Goal: Use online tool/utility: Utilize a website feature to perform a specific function

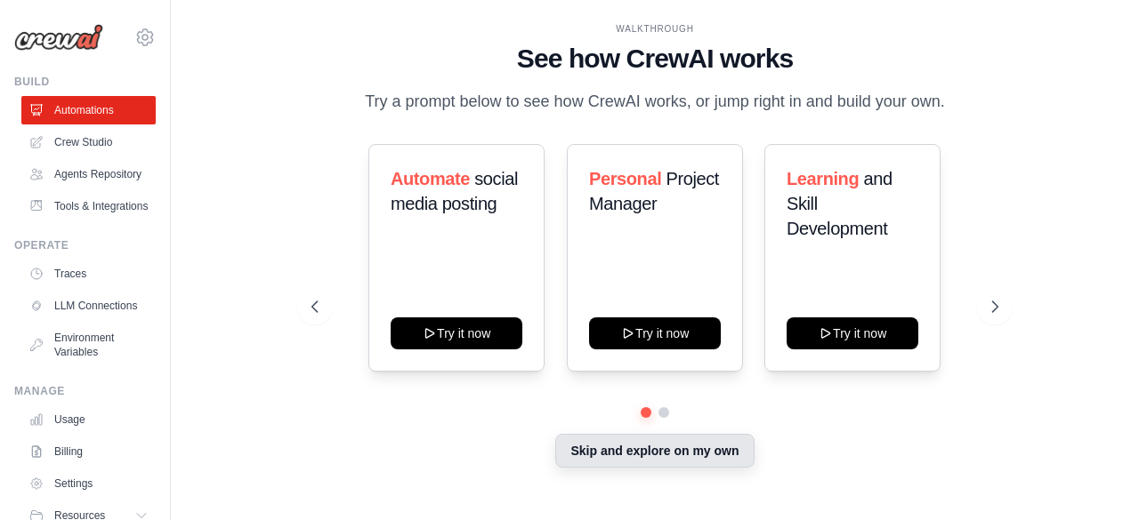
click at [689, 456] on button "Skip and explore on my own" at bounding box center [654, 451] width 198 height 34
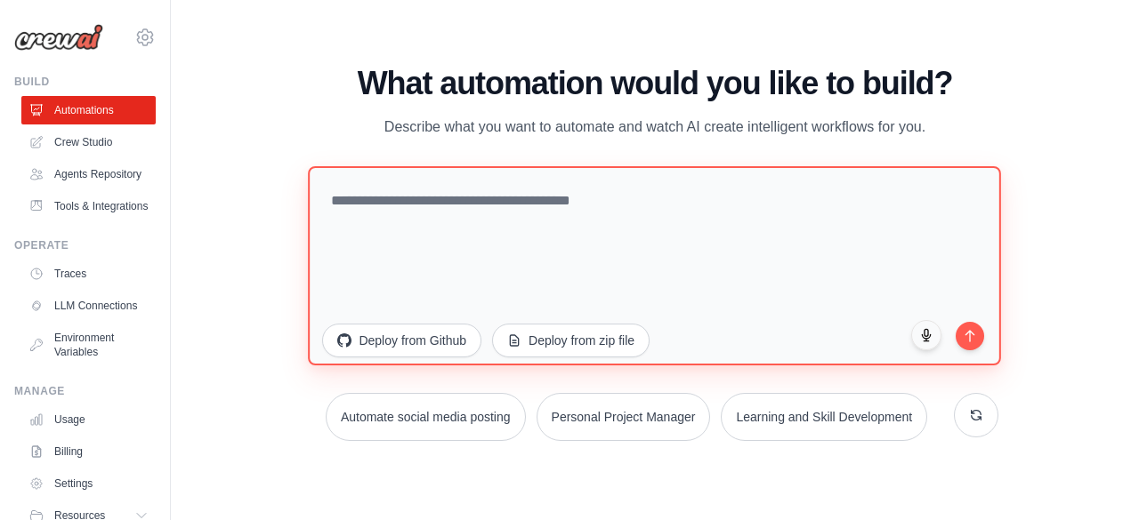
click at [546, 248] on textarea at bounding box center [655, 264] width 693 height 199
paste textarea "**********"
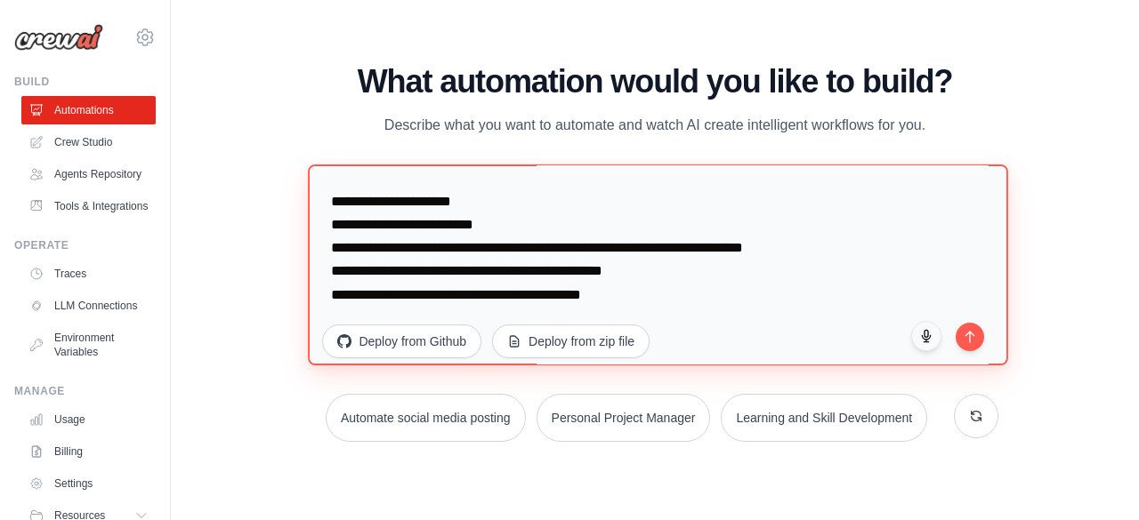
scroll to position [5482, 0]
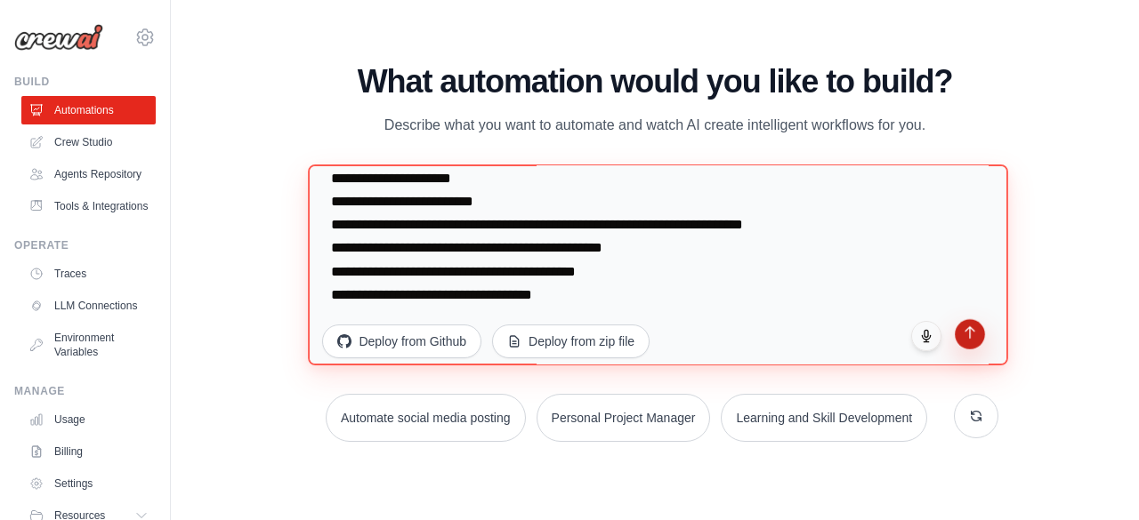
type textarea "**********"
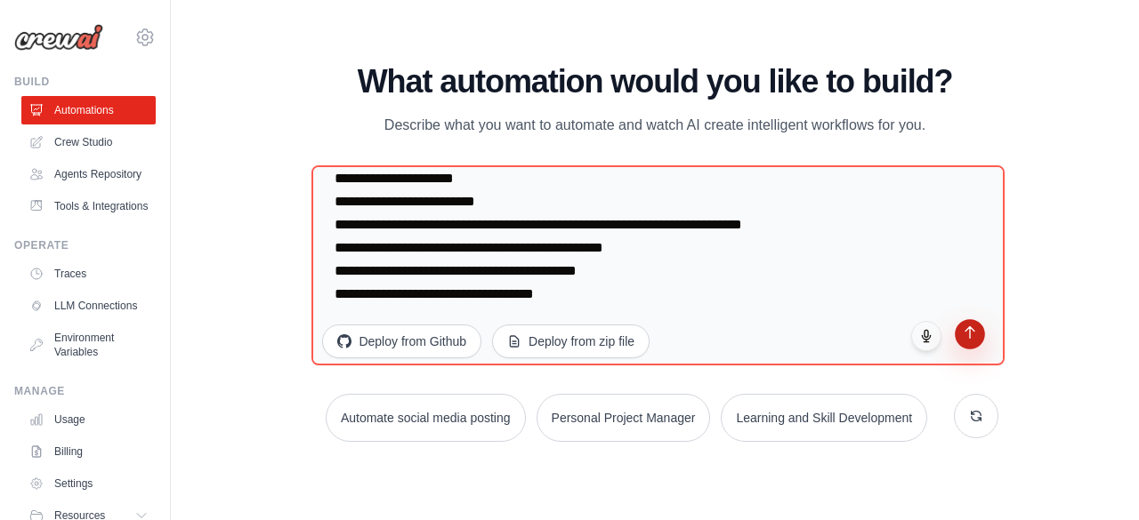
click at [968, 330] on icon "submit" at bounding box center [969, 333] width 9 height 12
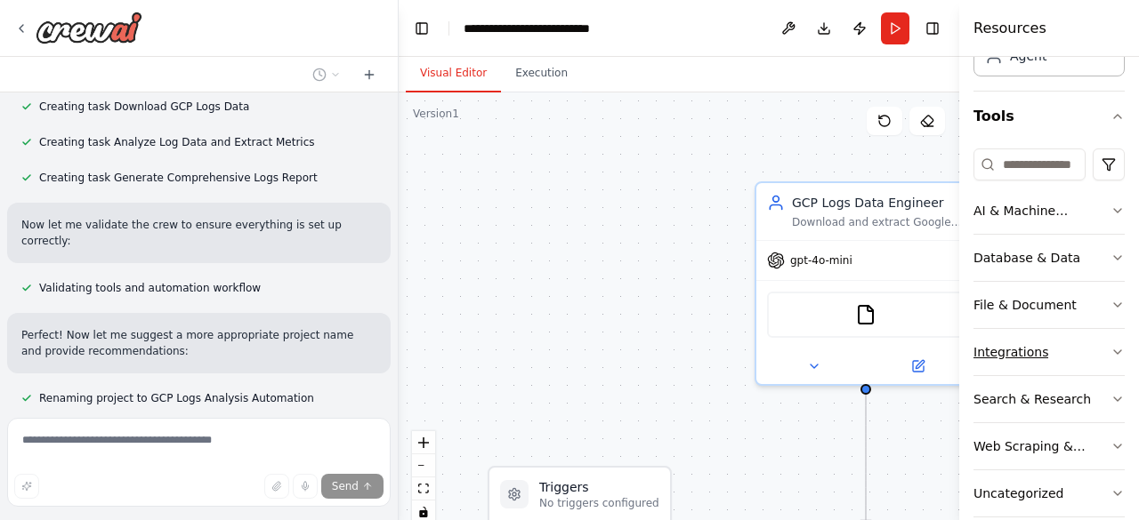
scroll to position [155, 0]
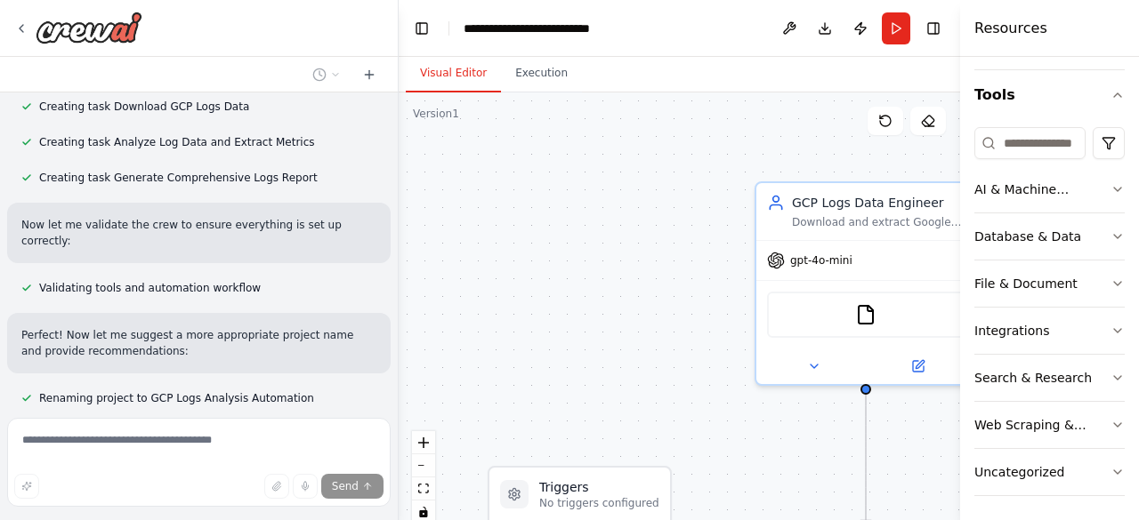
drag, startPoint x: 959, startPoint y: 111, endPoint x: 1072, endPoint y: 118, distance: 113.2
click at [1072, 118] on div "Resources Crew Task Agent Tools AI & Machine Learning Database & Data File & Do…" at bounding box center [1049, 260] width 179 height 520
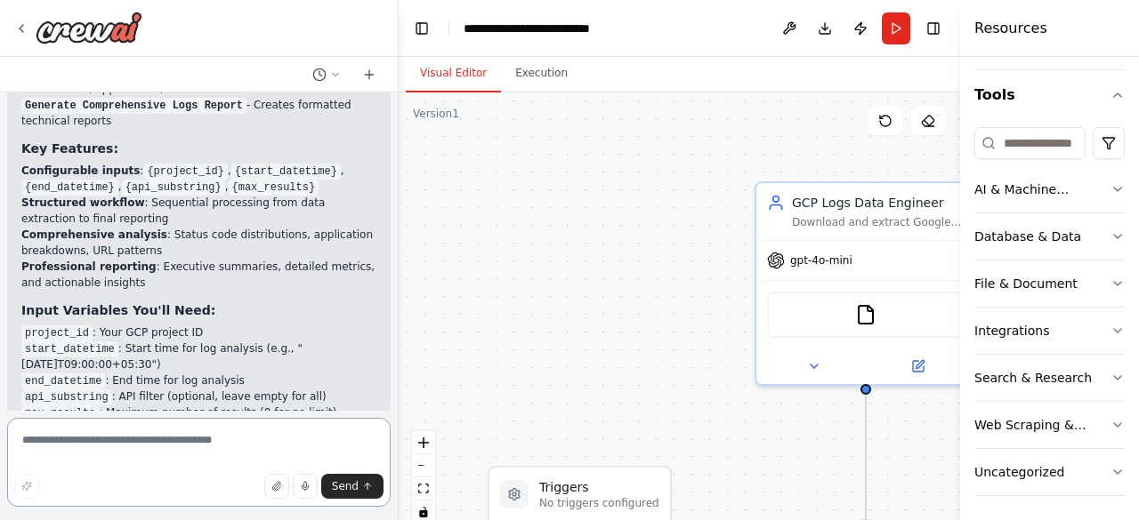
scroll to position [3850, 0]
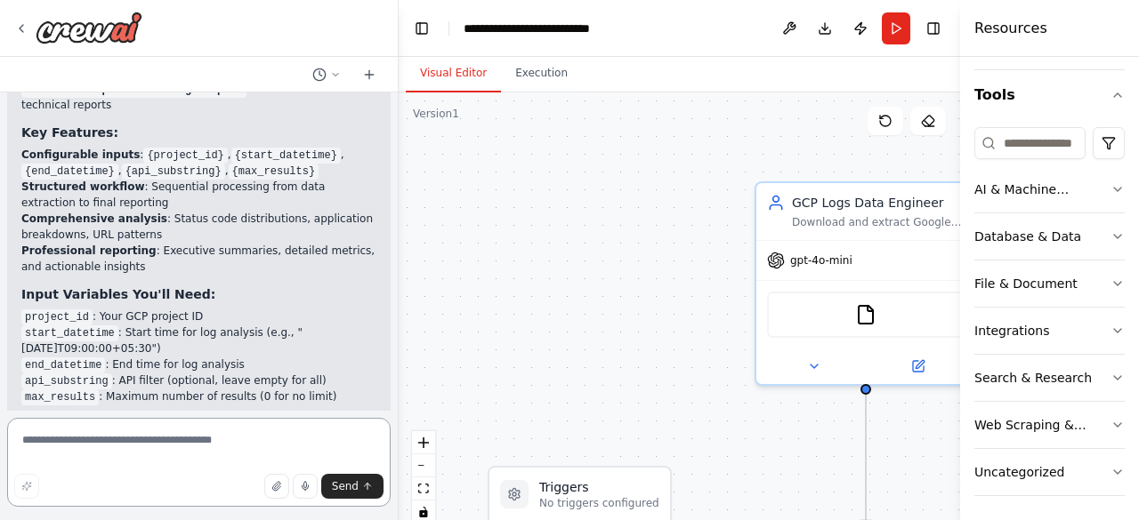
click at [391, 382] on div at bounding box center [394, 260] width 7 height 520
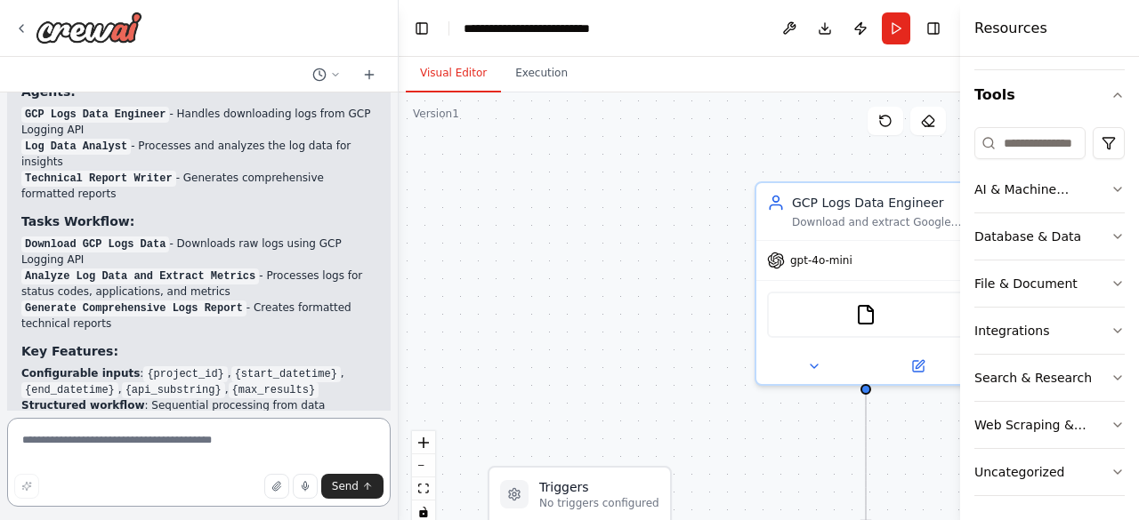
scroll to position [3605, 0]
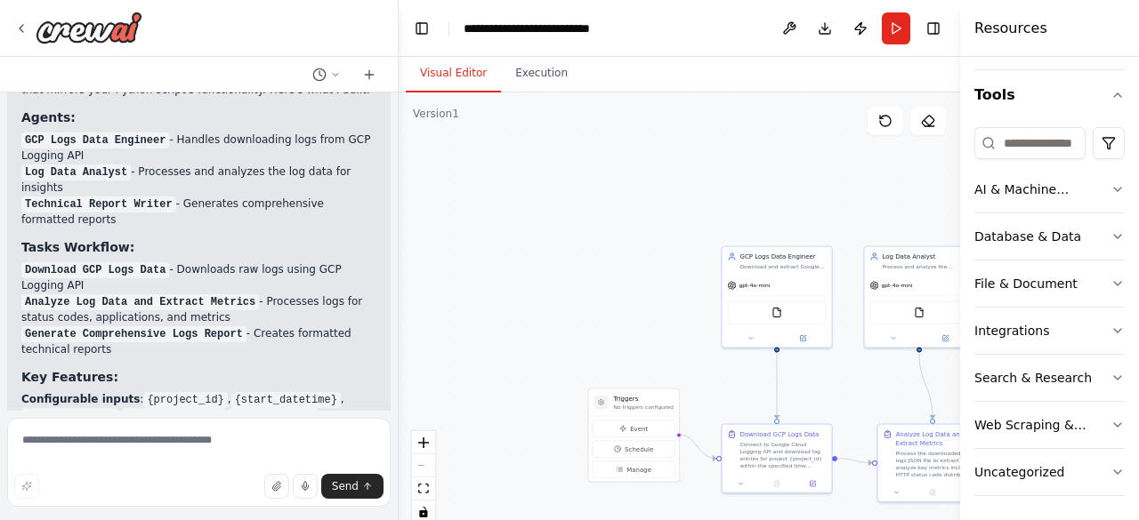
drag, startPoint x: 771, startPoint y: 268, endPoint x: 660, endPoint y: 239, distance: 114.8
click at [660, 239] on div ".deletable-edge-delete-btn { width: 20px; height: 20px; border: 0px solid #ffff…" at bounding box center [679, 315] width 561 height 445
drag, startPoint x: 772, startPoint y: 261, endPoint x: 738, endPoint y: 218, distance: 55.0
click at [738, 218] on div ".deletable-edge-delete-btn { width: 20px; height: 20px; border: 0px solid #ffff…" at bounding box center [679, 315] width 561 height 445
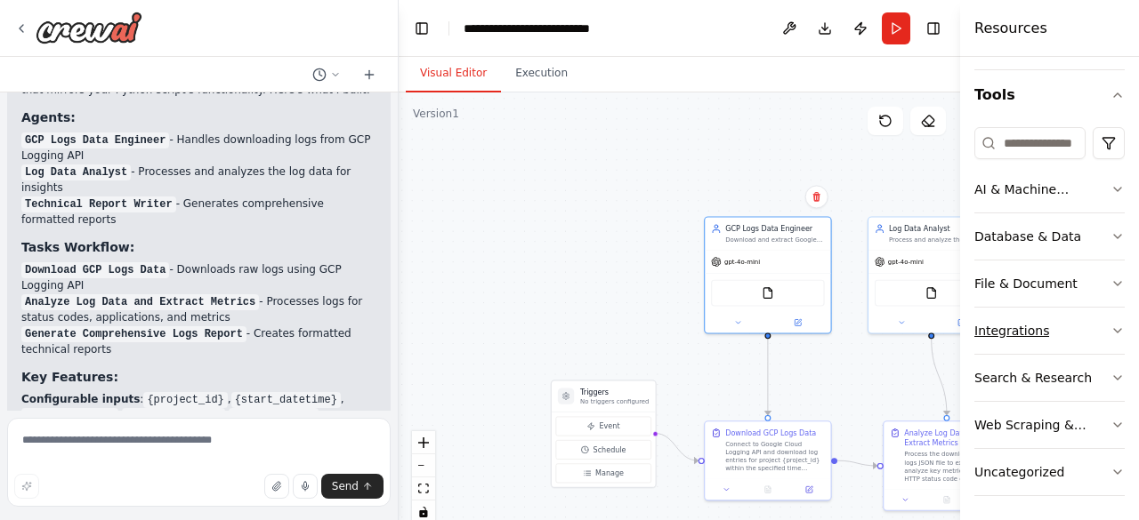
drag, startPoint x: 963, startPoint y: 338, endPoint x: 998, endPoint y: 337, distance: 35.6
click at [998, 337] on div "Resources Crew Task Agent Tools AI & Machine Learning Database & Data File & Do…" at bounding box center [1049, 260] width 179 height 520
drag, startPoint x: 639, startPoint y: 408, endPoint x: 510, endPoint y: 226, distance: 223.4
click at [510, 226] on div "Triggers No triggers configured" at bounding box center [480, 213] width 103 height 31
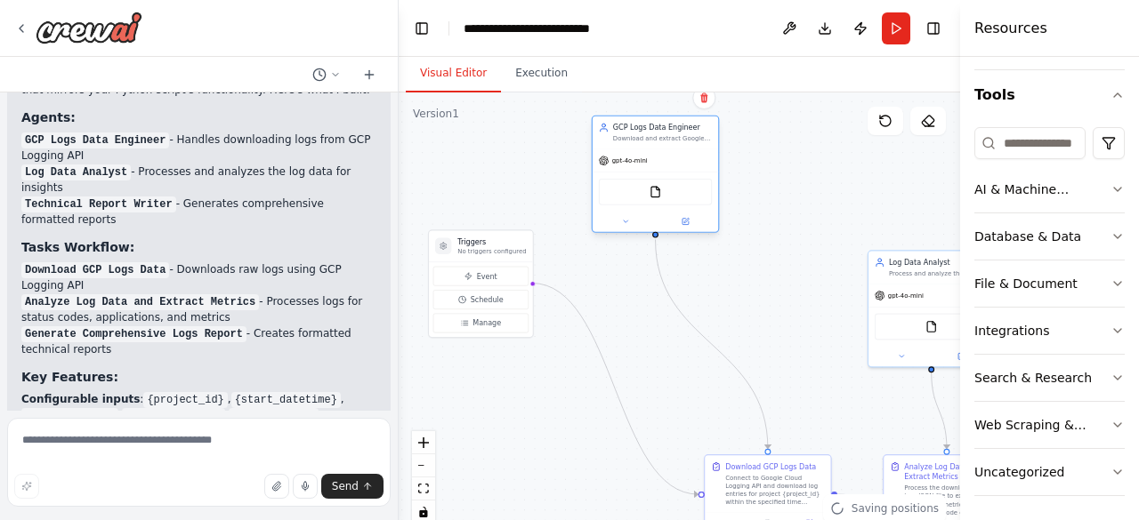
drag, startPoint x: 774, startPoint y: 226, endPoint x: 662, endPoint y: 162, distance: 129.1
click at [657, 123] on div "GCP Logs Data Engineer" at bounding box center [662, 128] width 99 height 10
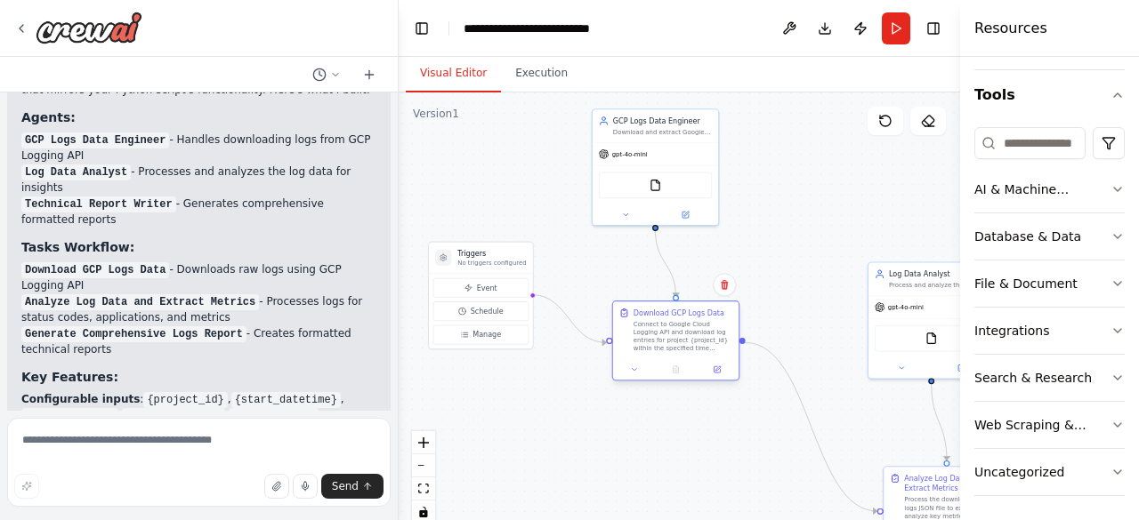
drag, startPoint x: 742, startPoint y: 485, endPoint x: 648, endPoint y: 319, distance: 190.5
click at [648, 320] on div "Connect to Google Cloud Logging API and download log entries for project {proje…" at bounding box center [682, 336] width 99 height 33
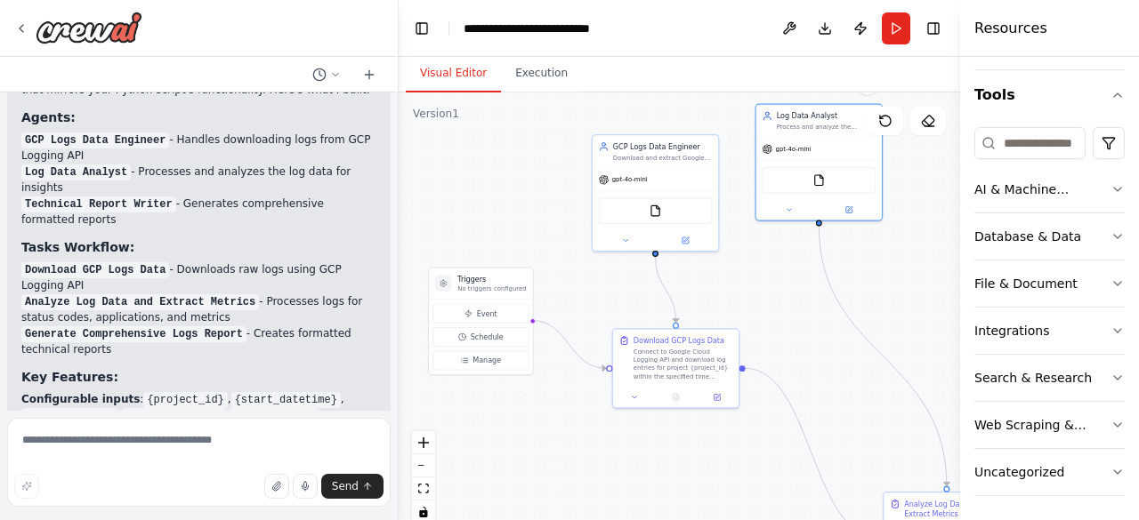
drag, startPoint x: 914, startPoint y: 280, endPoint x: 843, endPoint y: 257, distance: 74.0
click at [806, 127] on div "Process and analyze the downloaded GCP log data to extract meaningful insights …" at bounding box center [826, 127] width 99 height 8
click at [851, 314] on div "Version 1 Show Tools Hide Agents .deletable-edge-delete-btn { width: 20px; heig…" at bounding box center [679, 315] width 561 height 445
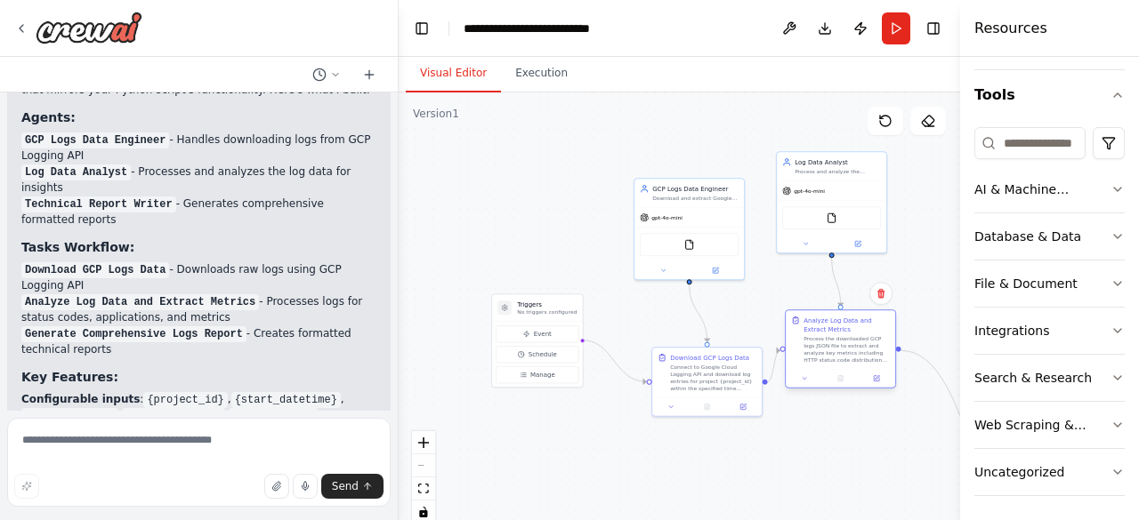
drag, startPoint x: 915, startPoint y: 504, endPoint x: 811, endPoint y: 323, distance: 208.8
click at [811, 323] on div "Analyze Log Data and Extract Metrics" at bounding box center [846, 325] width 86 height 18
click at [936, 34] on button "Toggle Right Sidebar" at bounding box center [933, 28] width 25 height 25
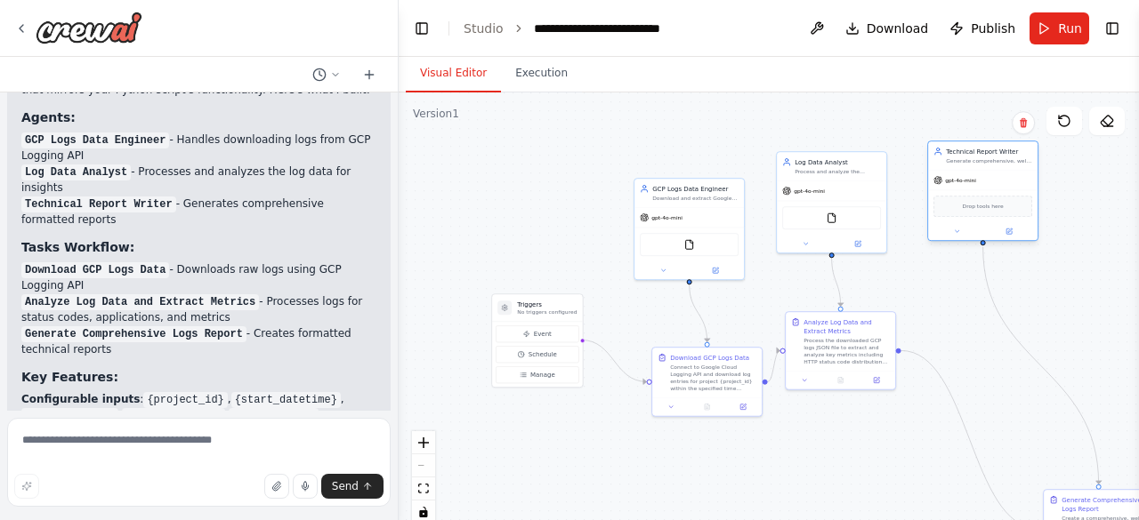
drag, startPoint x: 1055, startPoint y: 331, endPoint x: 963, endPoint y: 161, distance: 193.5
click at [963, 161] on div "Generate comprehensive, well-formatted technical reports from analyzed log data…" at bounding box center [989, 160] width 86 height 7
drag, startPoint x: 1077, startPoint y: 500, endPoint x: 1058, endPoint y: 465, distance: 39.8
click at [1058, 465] on div "Version 1 Show Tools Hide Agents .deletable-edge-delete-btn { width: 20px; heig…" at bounding box center [769, 315] width 740 height 445
drag, startPoint x: 1071, startPoint y: 501, endPoint x: 976, endPoint y: 323, distance: 201.8
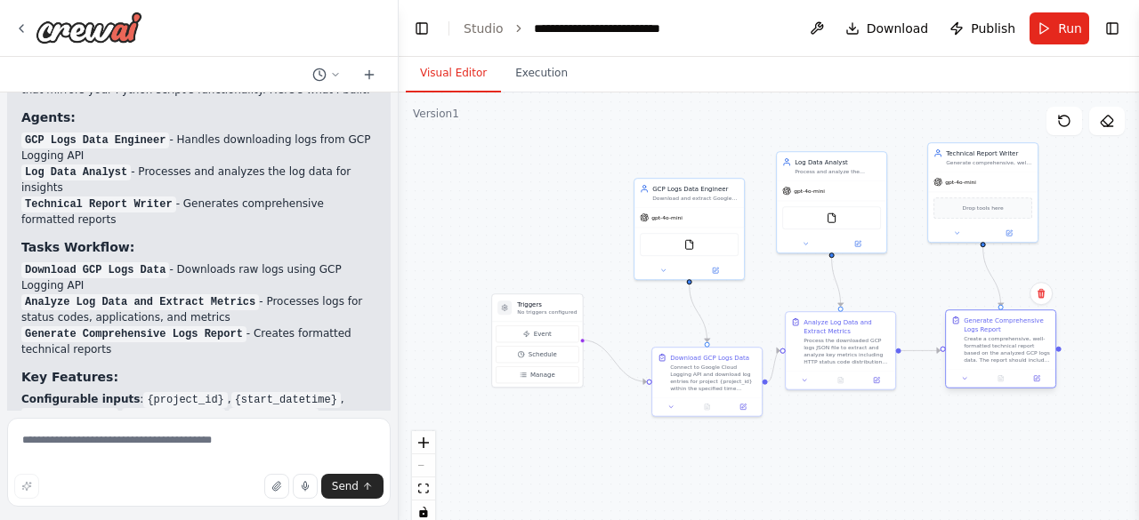
click at [976, 323] on div "Generate Comprehensive Logs Report" at bounding box center [1006, 325] width 86 height 18
click at [674, 412] on div at bounding box center [706, 405] width 109 height 19
click at [673, 270] on button at bounding box center [663, 268] width 51 height 11
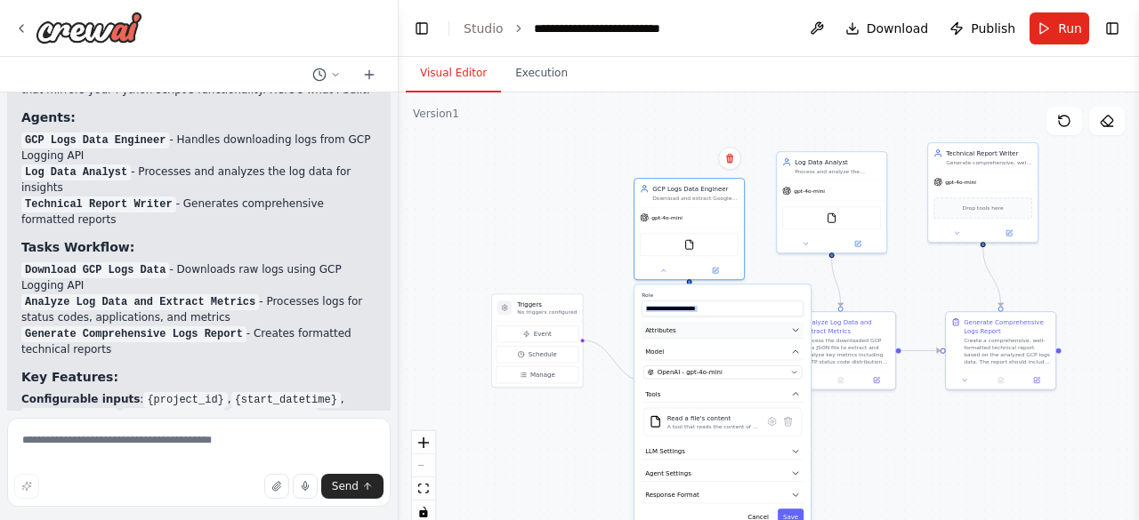
click at [674, 334] on button "Attributes" at bounding box center [722, 330] width 162 height 17
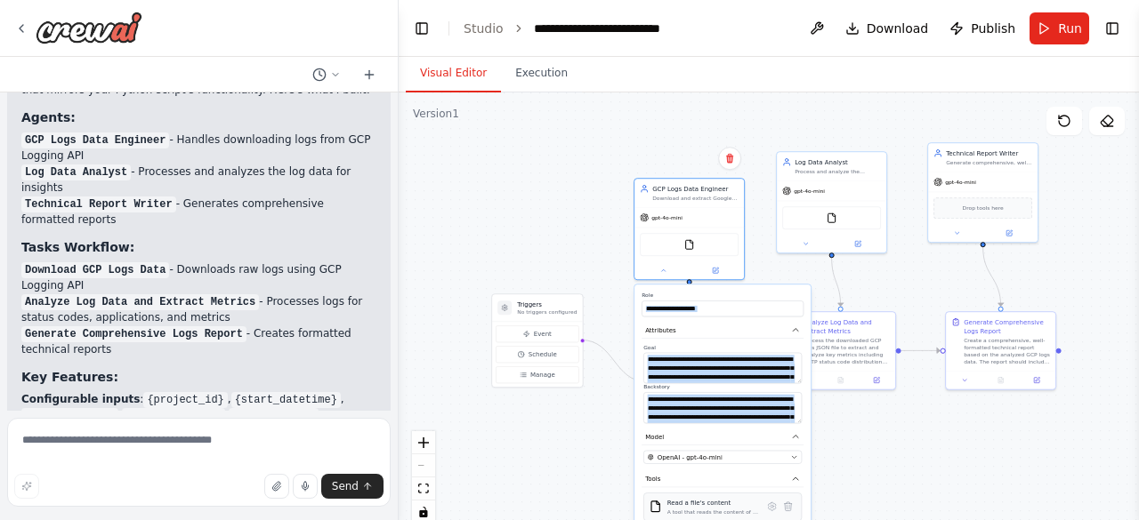
click at [713, 515] on div "Read a file's content A tool that reads the content of a file. To use this tool…" at bounding box center [722, 507] width 158 height 28
click at [694, 512] on div "A tool that reads the content of a file. To use this tool, provide a 'file_path…" at bounding box center [713, 512] width 92 height 7
click at [595, 407] on div ".deletable-edge-delete-btn { width: 20px; height: 20px; border: 0px solid #ffff…" at bounding box center [769, 315] width 740 height 445
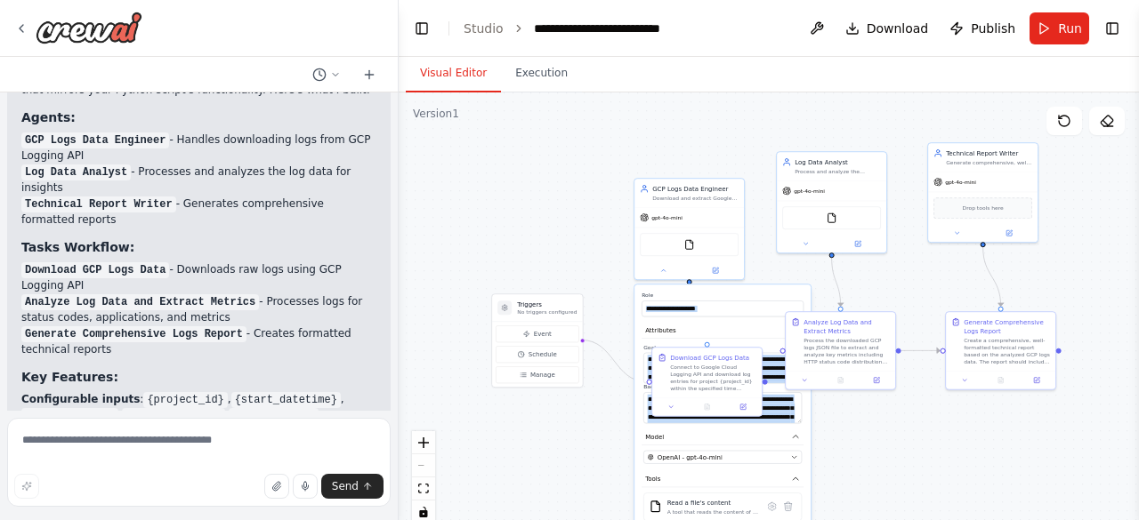
click at [843, 444] on div ".deletable-edge-delete-btn { width: 20px; height: 20px; border: 0px solid #ffff…" at bounding box center [769, 315] width 740 height 445
click at [601, 298] on div ".deletable-edge-delete-btn { width: 20px; height: 20px; border: 0px solid #ffff…" at bounding box center [769, 315] width 740 height 445
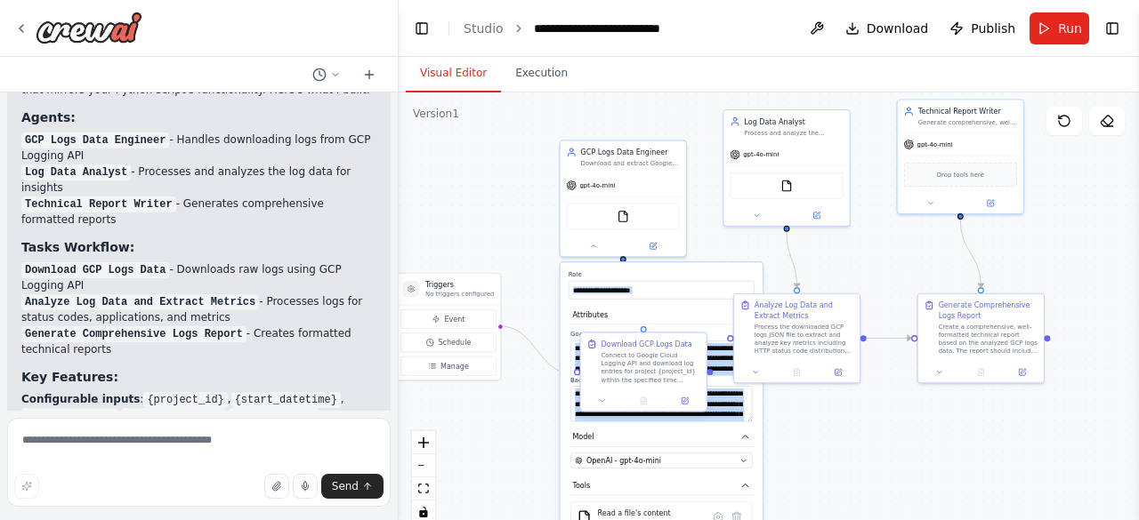
click at [604, 408] on div at bounding box center [643, 401] width 125 height 21
click at [601, 407] on button at bounding box center [601, 401] width 35 height 12
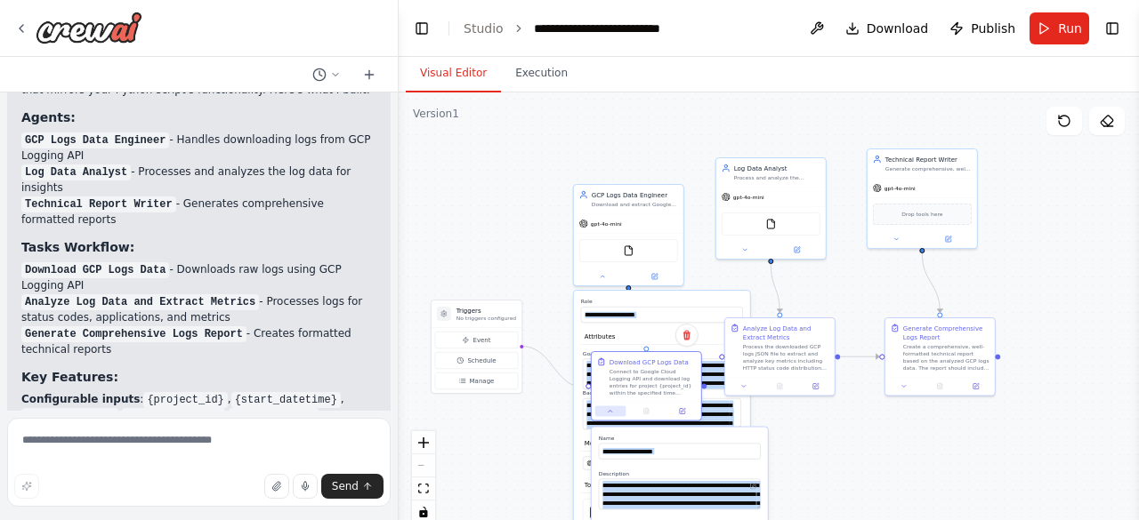
click at [610, 415] on button at bounding box center [610, 412] width 30 height 11
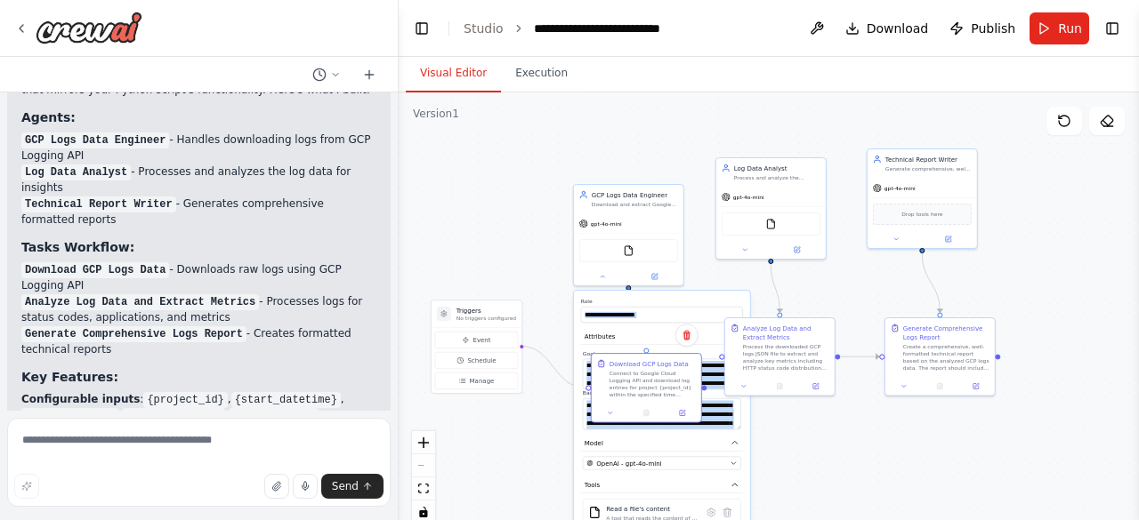
click at [542, 428] on div ".deletable-edge-delete-btn { width: 20px; height: 20px; border: 0px solid #ffff…" at bounding box center [769, 315] width 740 height 445
click at [738, 388] on button at bounding box center [744, 385] width 30 height 11
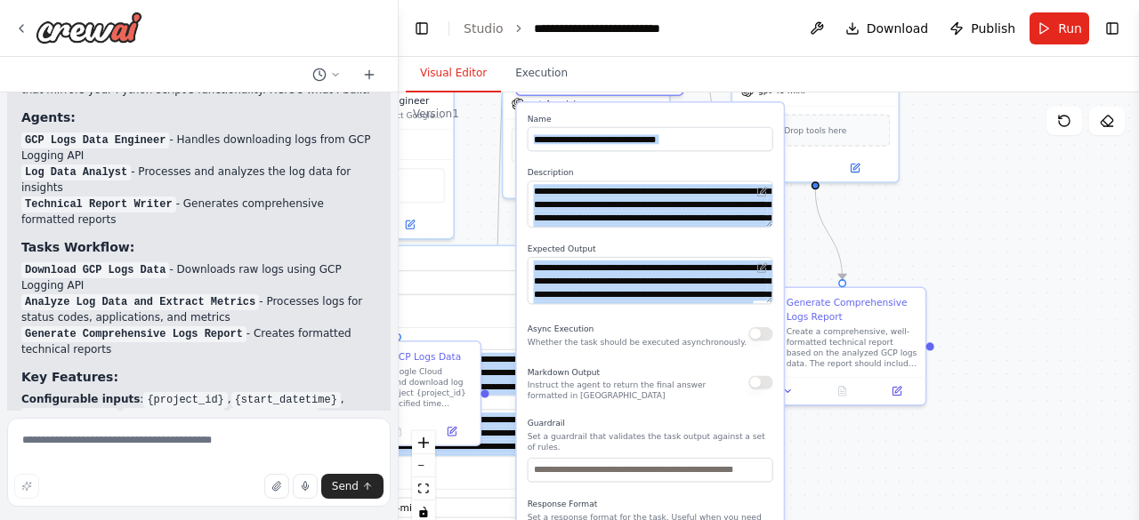
drag, startPoint x: 762, startPoint y: 469, endPoint x: 760, endPoint y: 155, distance: 314.1
click at [760, 155] on div "**********" at bounding box center [650, 363] width 267 height 521
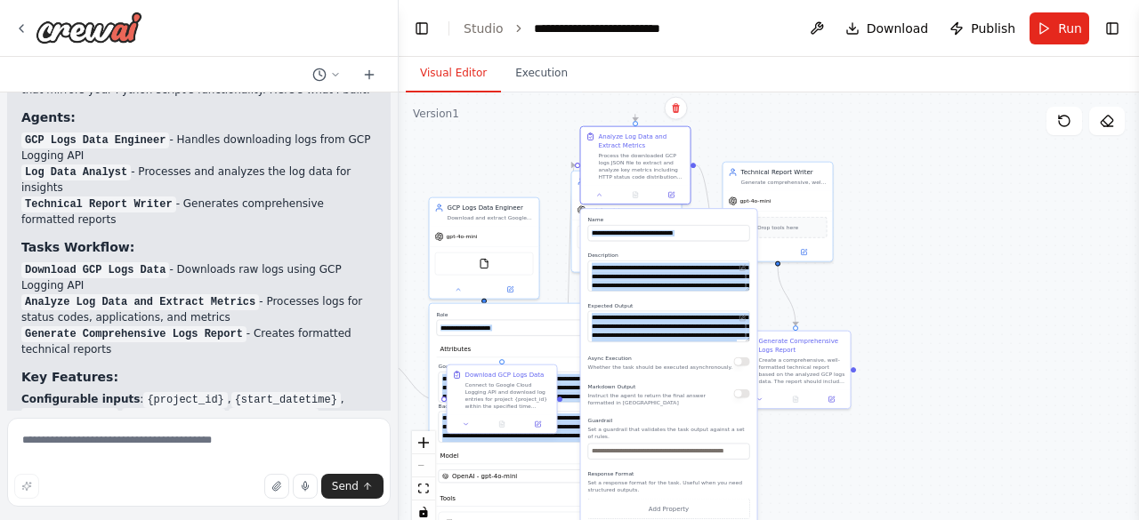
click at [536, 434] on div "Download GCP Logs Data Connect to Google Cloud Logging API and download log ent…" at bounding box center [502, 402] width 111 height 70
click at [537, 435] on div "Download GCP Logs Data Connect to Google Cloud Logging API and download log ent…" at bounding box center [502, 402] width 111 height 70
click at [536, 422] on icon at bounding box center [537, 424] width 5 height 5
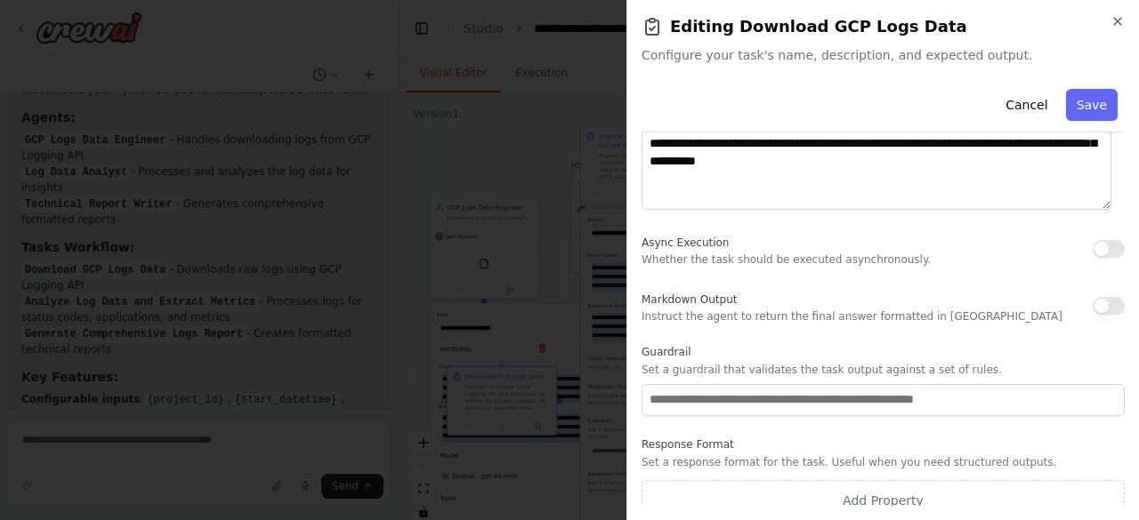
scroll to position [0, 0]
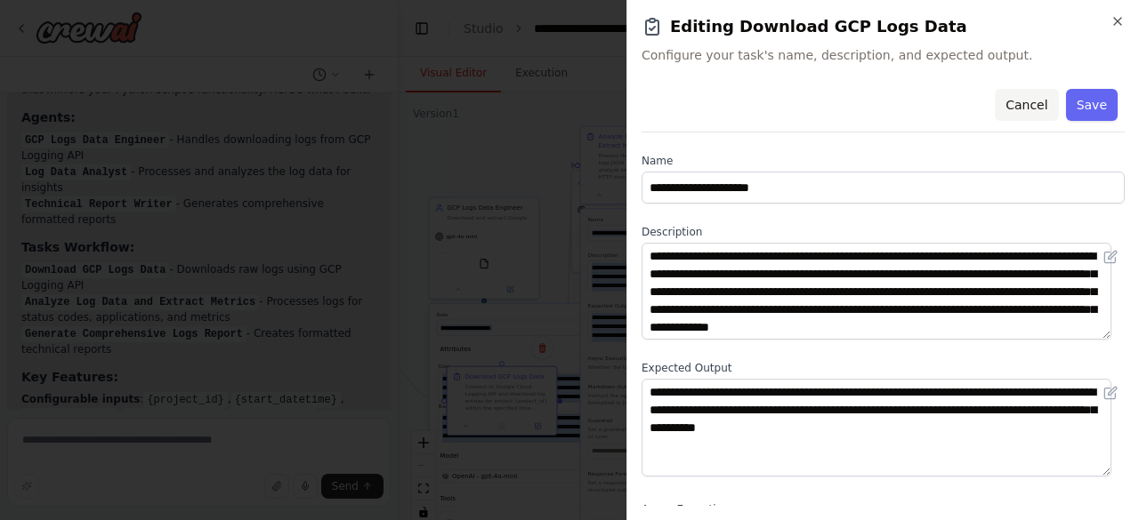
click at [1020, 104] on button "Cancel" at bounding box center [1026, 105] width 63 height 32
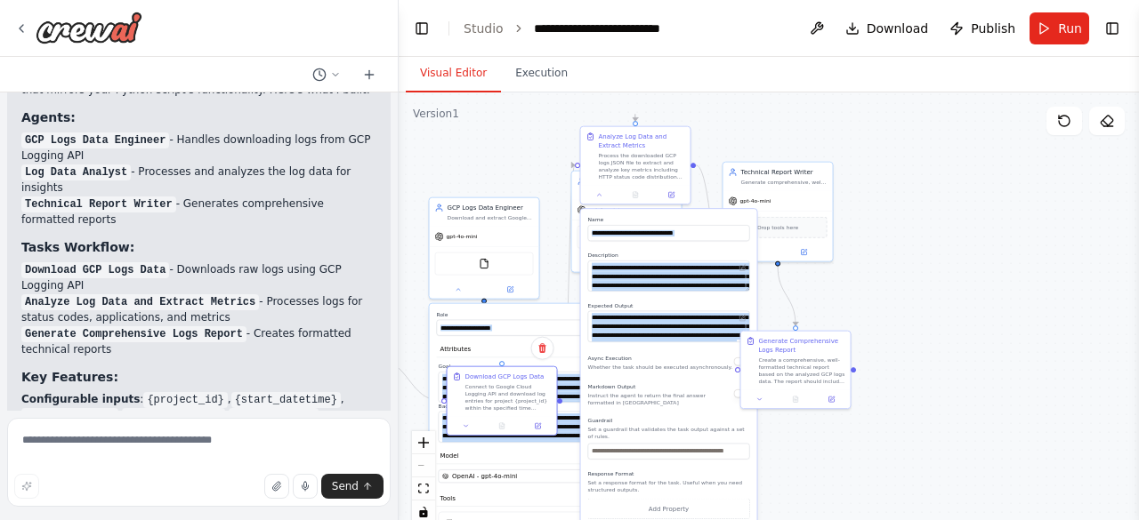
click at [466, 435] on div "Download GCP Logs Data Connect to Google Cloud Logging API and download log ent…" at bounding box center [502, 402] width 111 height 70
click at [466, 431] on div at bounding box center [501, 424] width 109 height 19
click at [466, 427] on icon at bounding box center [466, 424] width 7 height 7
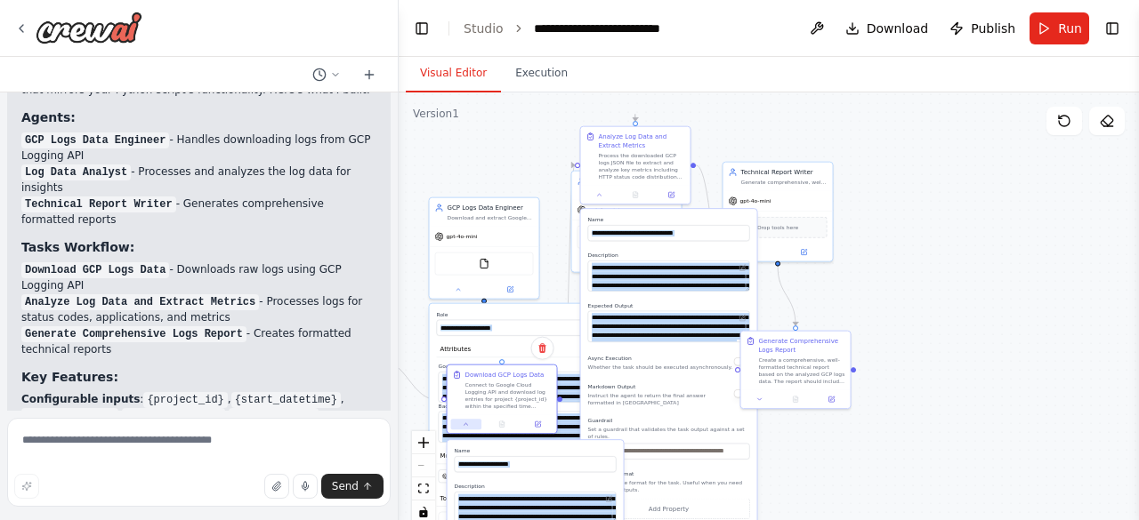
click at [466, 427] on icon at bounding box center [466, 424] width 7 height 7
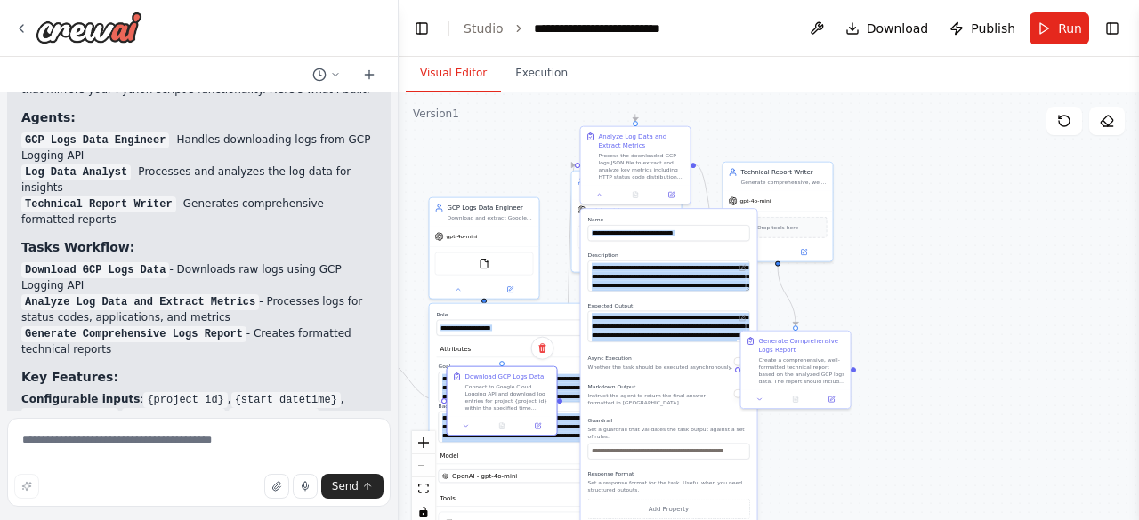
click at [437, 378] on div "**********" at bounding box center [518, 402] width 162 height 79
click at [420, 488] on icon "fit view" at bounding box center [423, 489] width 11 height 10
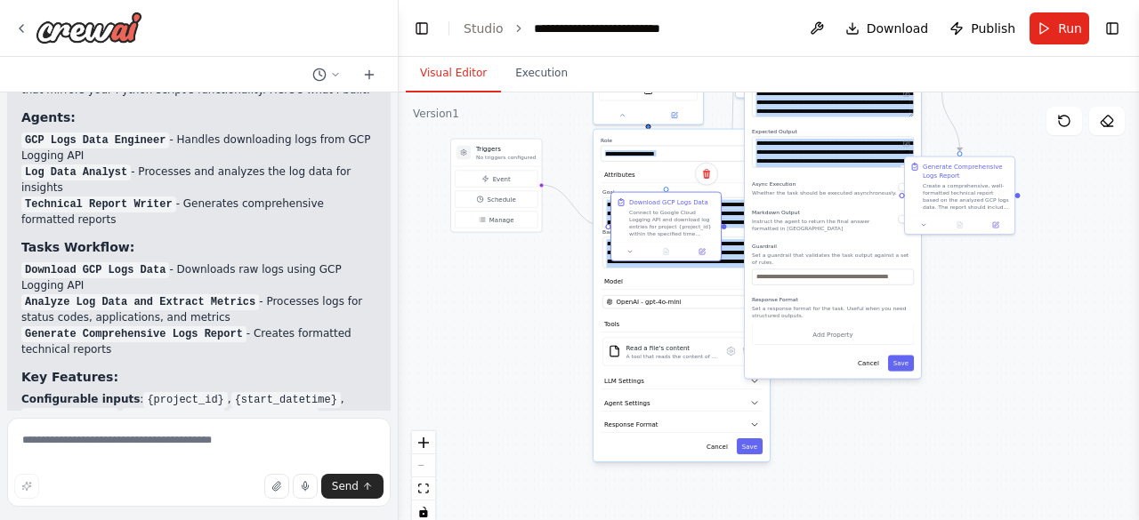
drag, startPoint x: 1078, startPoint y: 407, endPoint x: 1059, endPoint y: 182, distance: 225.0
click at [1059, 182] on div ".deletable-edge-delete-btn { width: 20px; height: 20px; border: 0px solid #ffff…" at bounding box center [769, 315] width 740 height 445
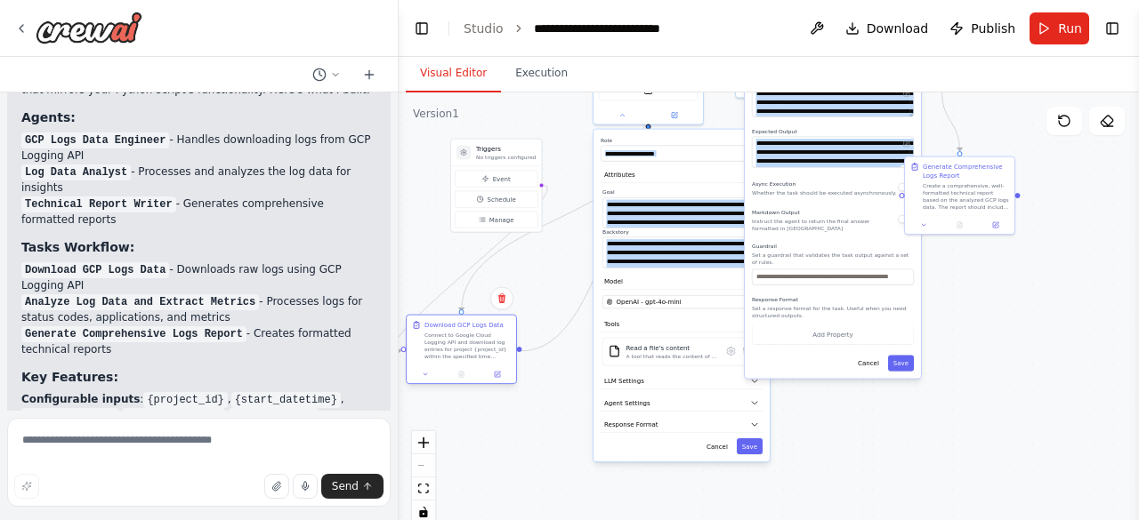
drag, startPoint x: 677, startPoint y: 211, endPoint x: 475, endPoint y: 339, distance: 239.2
click at [475, 339] on div "Connect to Google Cloud Logging API and download log entries for project {proje…" at bounding box center [467, 346] width 86 height 28
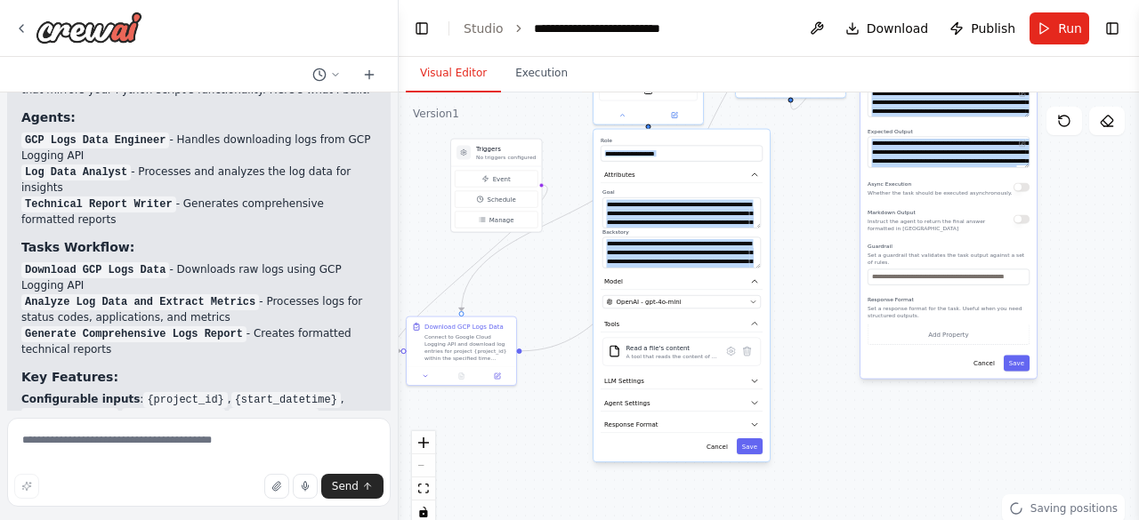
drag, startPoint x: 781, startPoint y: 238, endPoint x: 897, endPoint y: 239, distance: 115.7
click at [897, 239] on div "**********" at bounding box center [948, 206] width 176 height 343
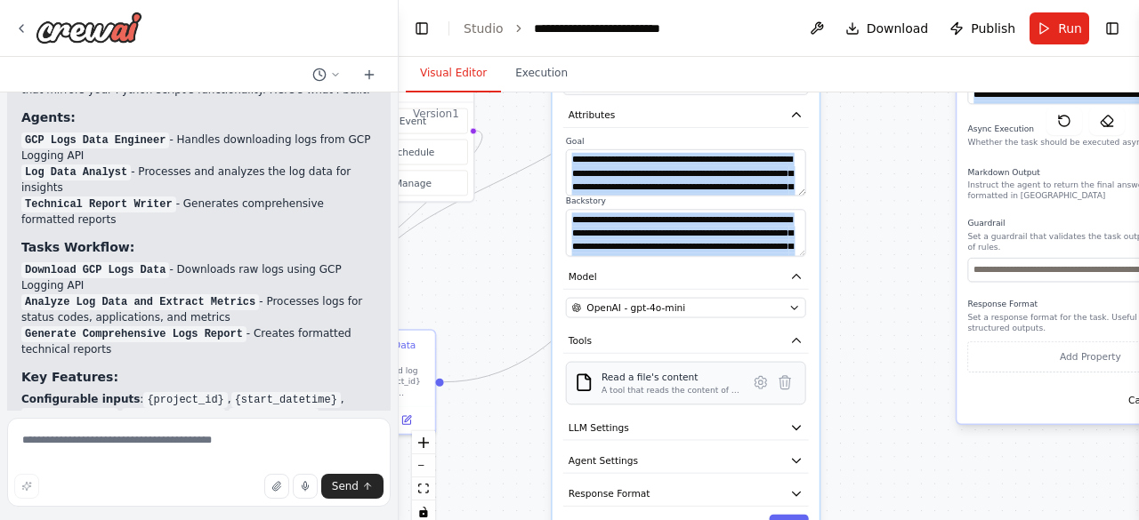
drag, startPoint x: 648, startPoint y: 399, endPoint x: 676, endPoint y: 394, distance: 28.8
click at [648, 399] on div "Read a file's content A tool that reads the content of a file. To use this tool…" at bounding box center [686, 383] width 240 height 44
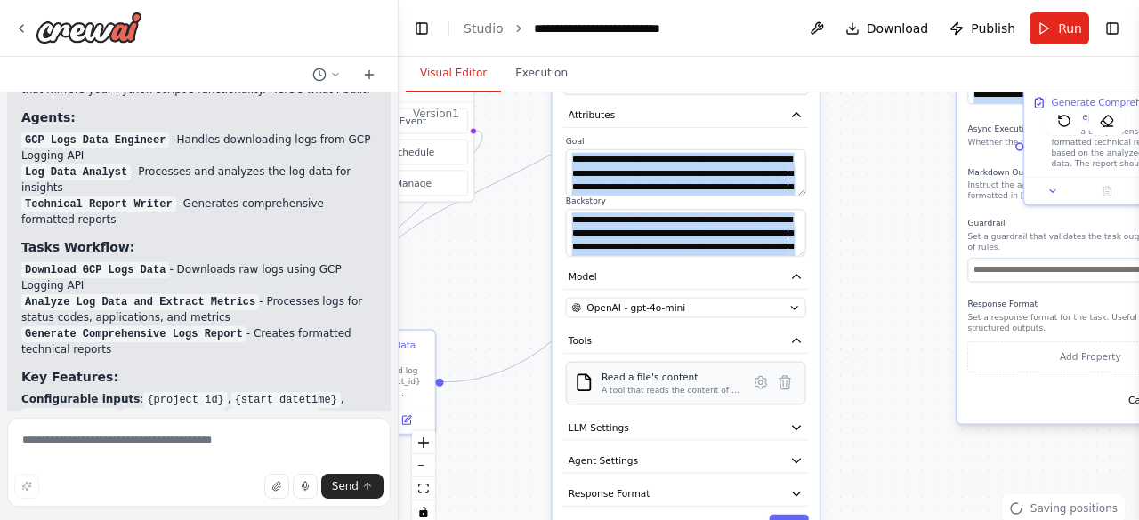
click at [619, 394] on div "A tool that reads the content of a file. To use this tool, provide a 'file_path…" at bounding box center [670, 390] width 139 height 11
click at [759, 382] on icon at bounding box center [761, 383] width 4 height 4
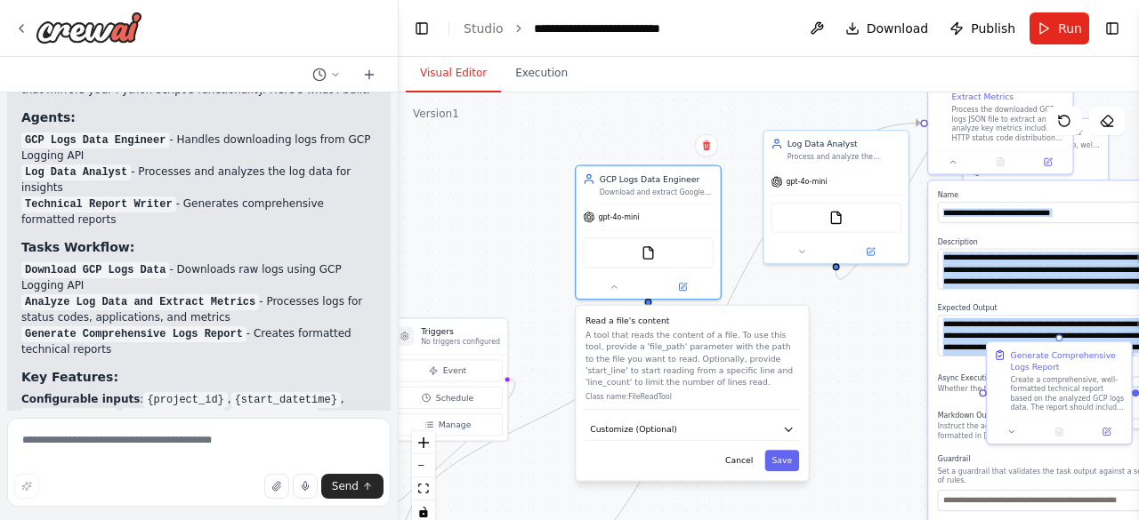
drag, startPoint x: 844, startPoint y: 263, endPoint x: 844, endPoint y: 481, distance: 218.0
click at [844, 481] on div ".deletable-edge-delete-btn { width: 20px; height: 20px; border: 0px solid #ffff…" at bounding box center [769, 315] width 740 height 445
click at [786, 425] on icon "button" at bounding box center [789, 429] width 12 height 12
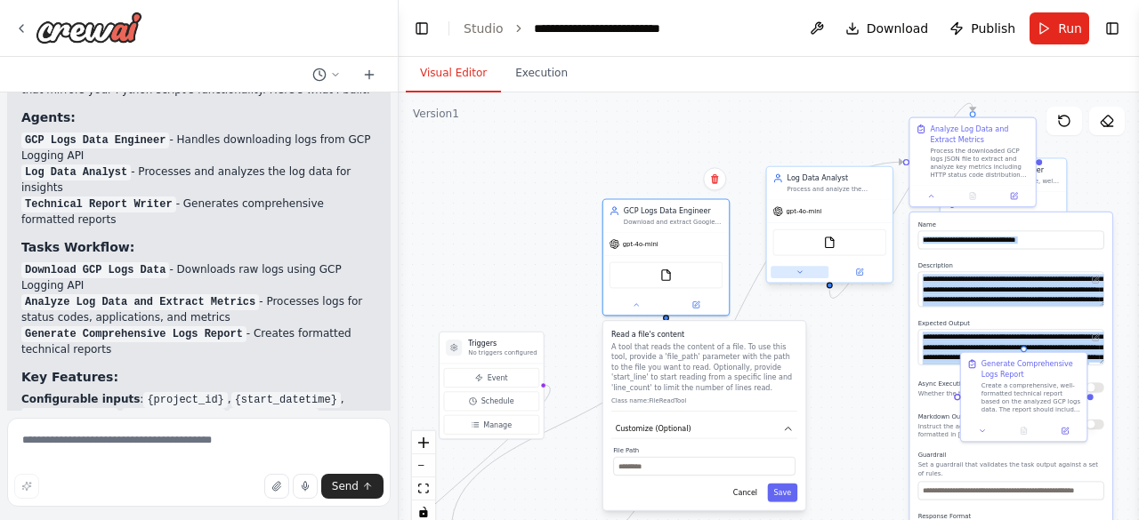
click at [794, 278] on button at bounding box center [799, 272] width 58 height 12
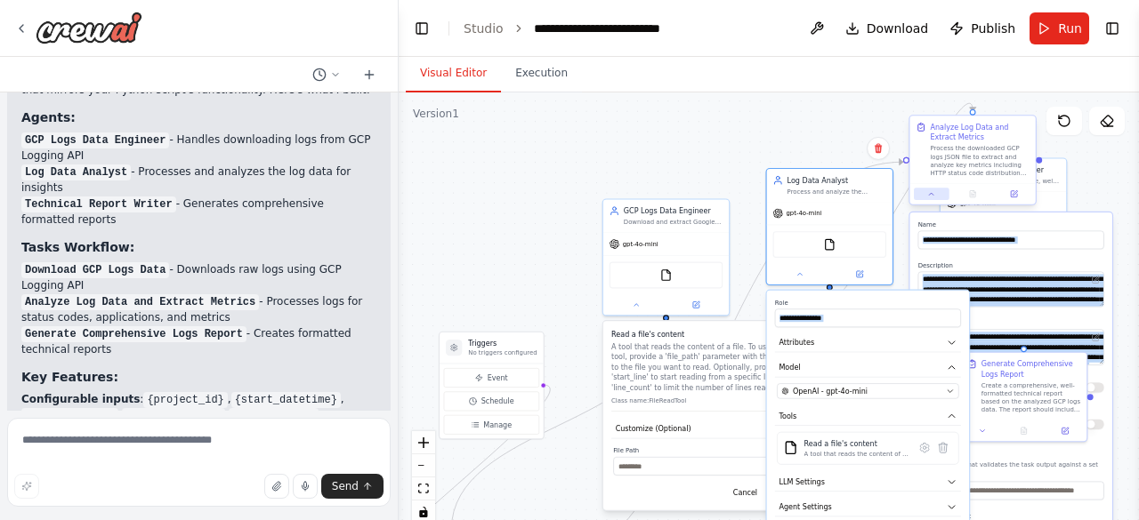
click at [934, 194] on icon at bounding box center [931, 194] width 8 height 8
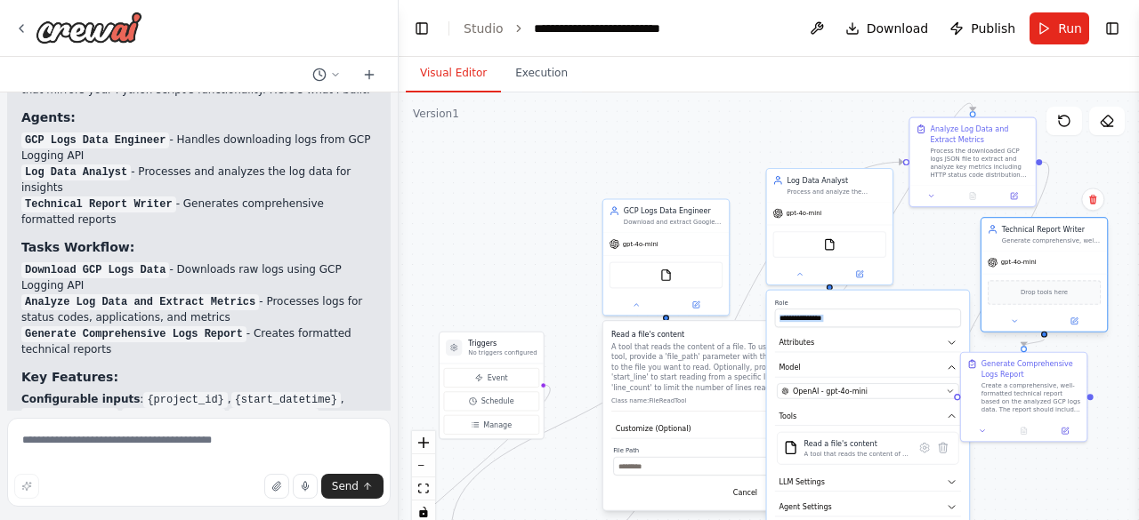
drag, startPoint x: 1051, startPoint y: 208, endPoint x: 1089, endPoint y: 271, distance: 73.8
click at [1089, 271] on div "gpt-4o-mini" at bounding box center [1043, 263] width 125 height 22
click at [1014, 325] on icon at bounding box center [1014, 322] width 8 height 8
click at [1012, 469] on button "Tools" at bounding box center [1082, 465] width 186 height 19
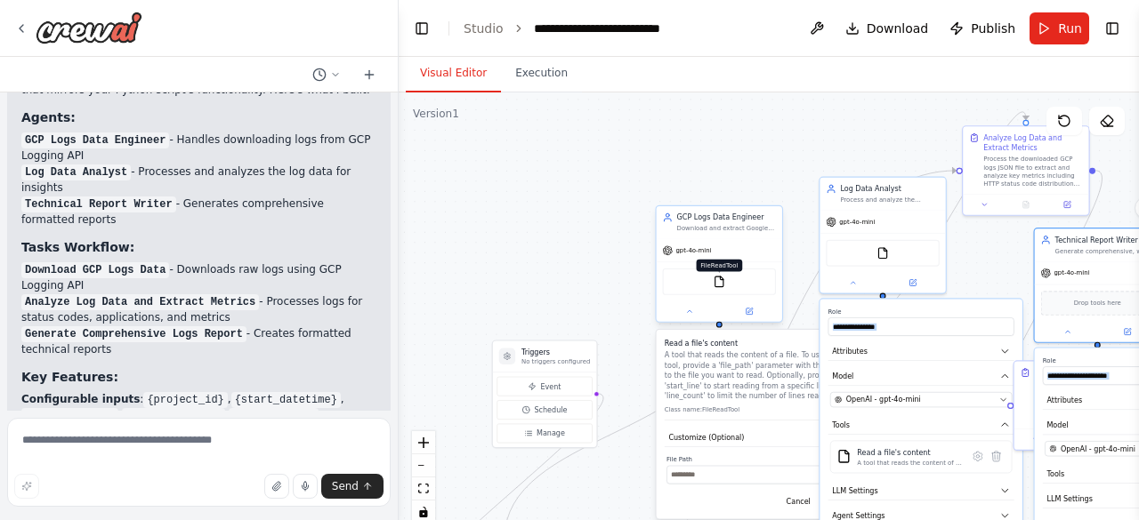
click at [722, 287] on img at bounding box center [719, 282] width 12 height 12
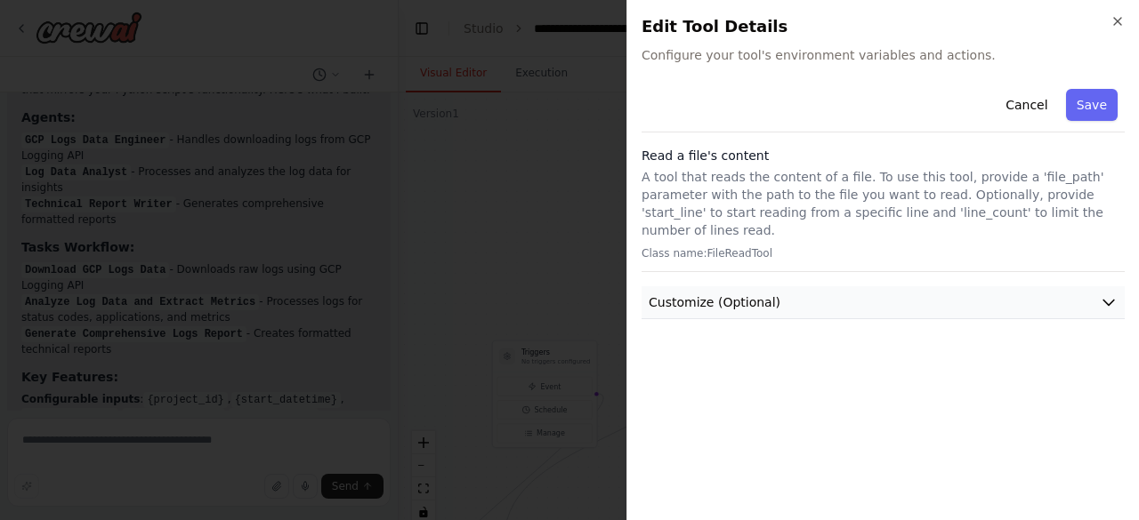
click at [1104, 301] on icon "button" at bounding box center [1108, 303] width 11 height 5
click at [853, 369] on div "Cancel Save Read a file's content A tool that reads the content of a file. To u…" at bounding box center [882, 294] width 483 height 424
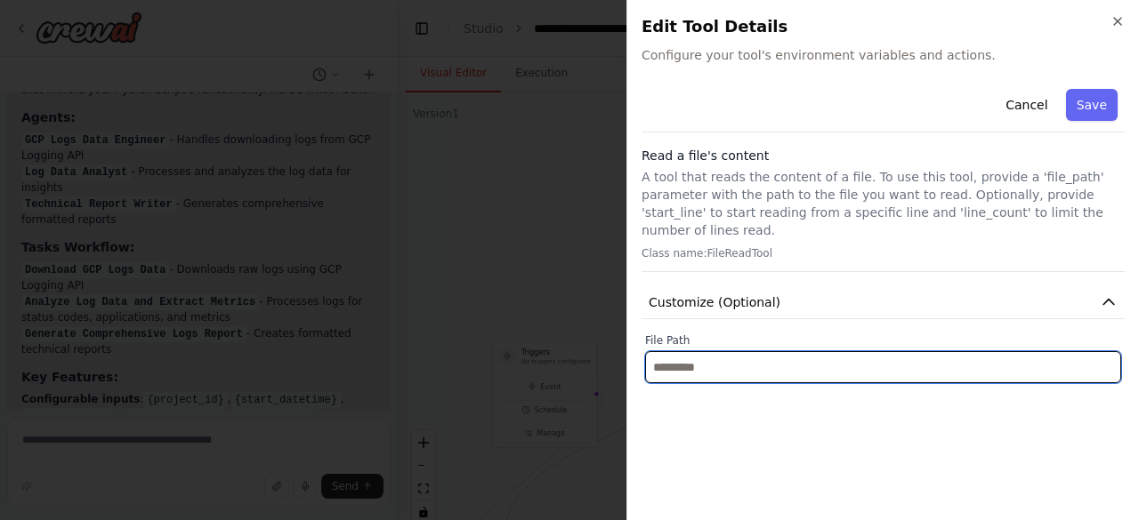
click at [854, 356] on input "text" at bounding box center [883, 367] width 476 height 32
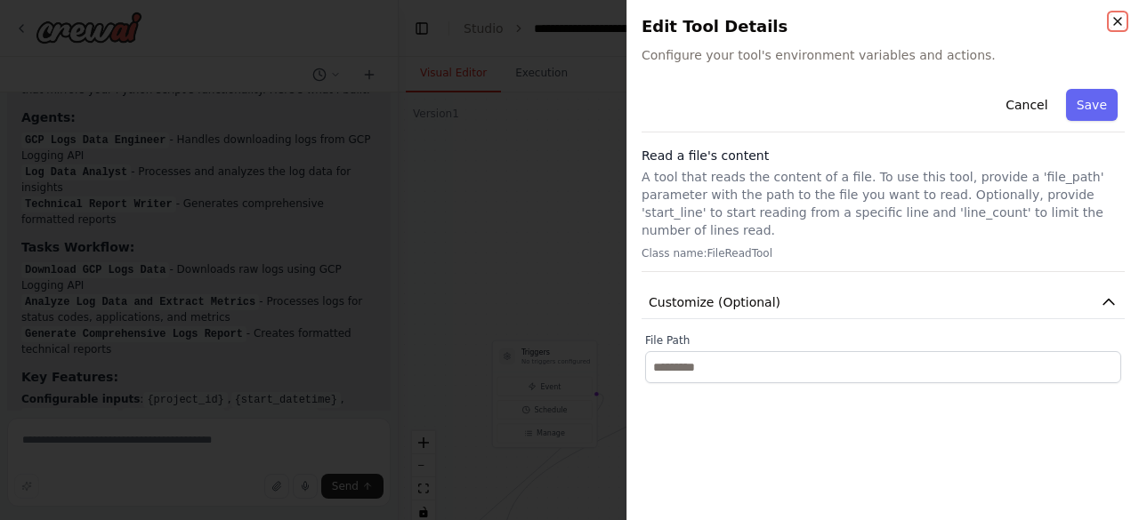
click at [1117, 27] on icon "button" at bounding box center [1117, 21] width 14 height 14
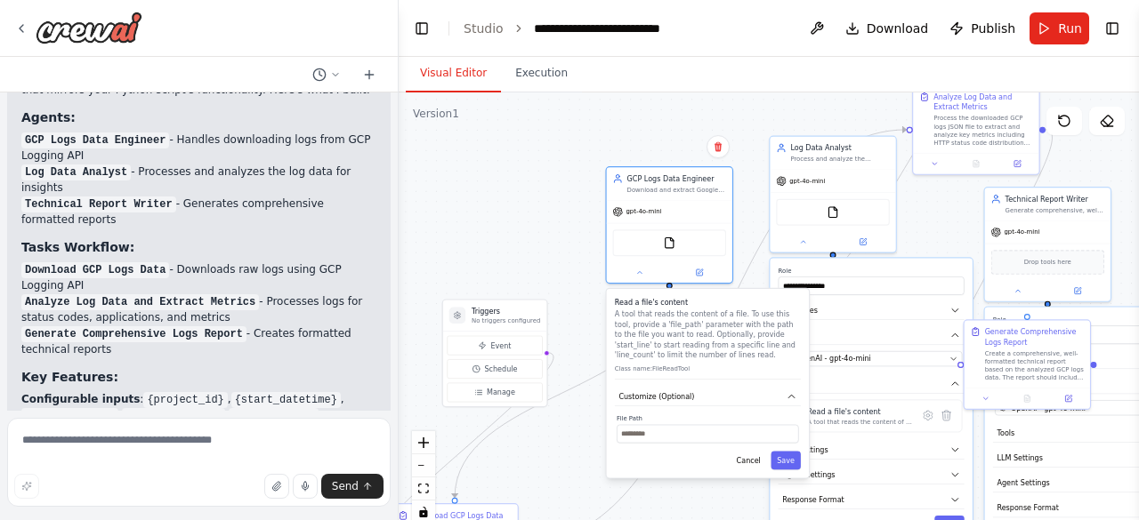
drag, startPoint x: 604, startPoint y: 296, endPoint x: 554, endPoint y: 255, distance: 64.5
click at [554, 255] on div ".deletable-edge-delete-btn { width: 20px; height: 20px; border: 0px solid #ffff…" at bounding box center [769, 315] width 740 height 445
click at [644, 179] on div "GCP Logs Data Engineer" at bounding box center [676, 177] width 99 height 10
click at [648, 271] on button at bounding box center [639, 270] width 58 height 12
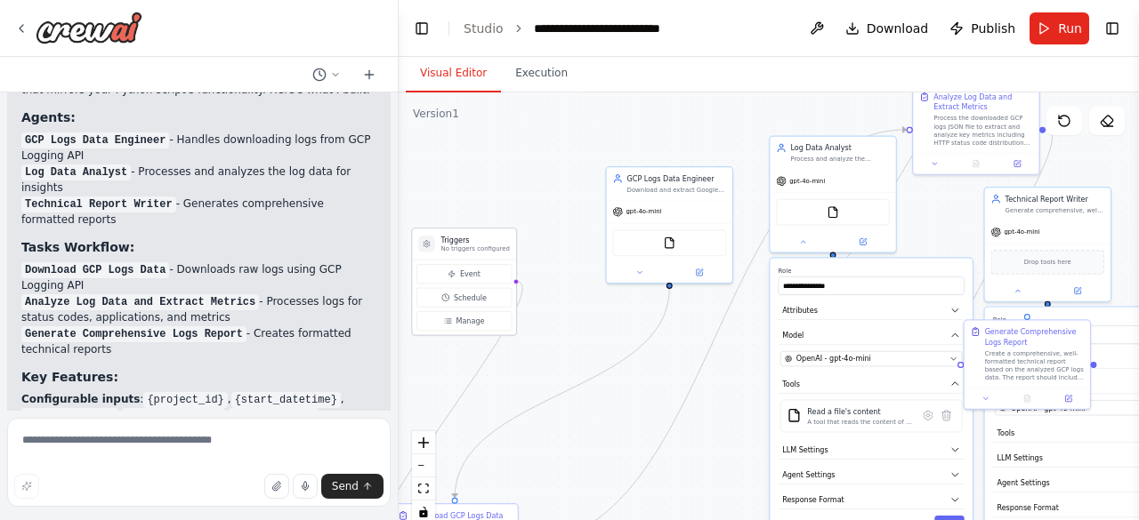
drag, startPoint x: 531, startPoint y: 307, endPoint x: 495, endPoint y: 229, distance: 86.4
click at [495, 229] on div "Triggers No triggers configured" at bounding box center [463, 244] width 103 height 31
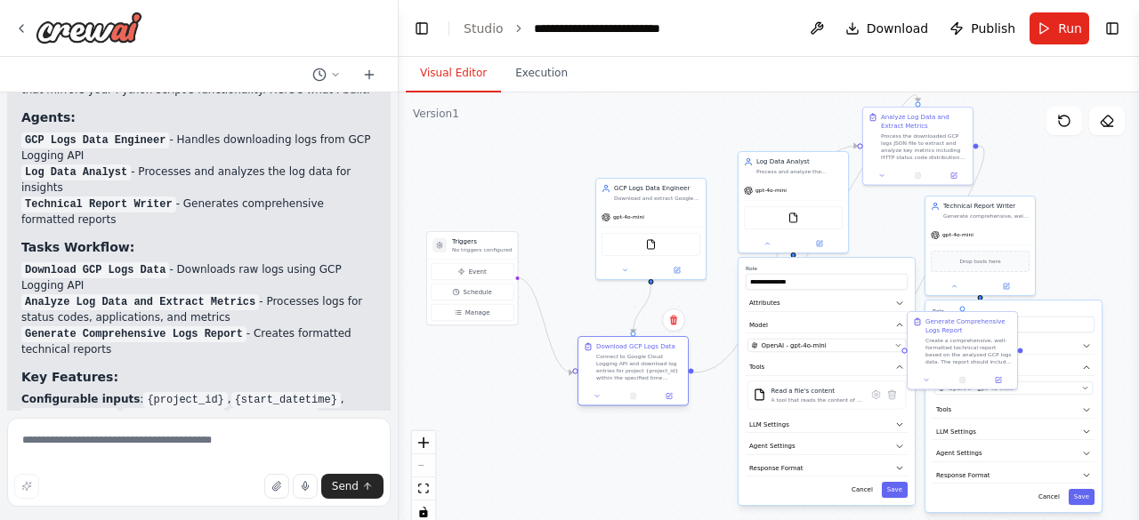
drag, startPoint x: 504, startPoint y: 482, endPoint x: 675, endPoint y: 344, distance: 219.5
click at [675, 344] on div "Download GCP Logs Data" at bounding box center [639, 347] width 86 height 9
drag, startPoint x: 639, startPoint y: 186, endPoint x: 617, endPoint y: 182, distance: 22.5
click at [617, 182] on div "GCP Logs Data Engineer" at bounding box center [639, 186] width 86 height 9
click at [770, 238] on icon at bounding box center [766, 241] width 7 height 7
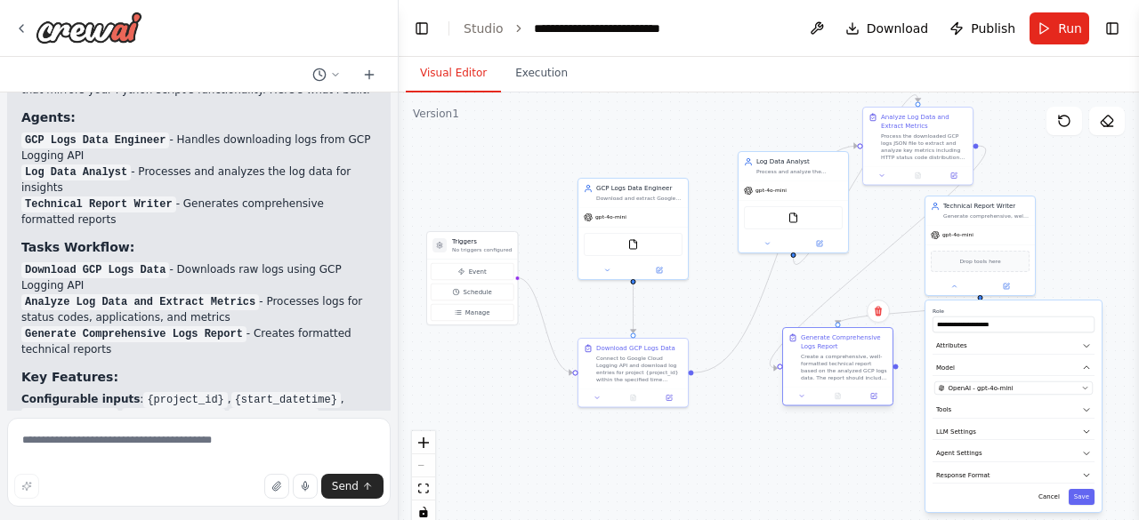
drag, startPoint x: 989, startPoint y: 319, endPoint x: 874, endPoint y: 334, distance: 116.5
click at [868, 335] on div "Generate Comprehensive Logs Report" at bounding box center [844, 343] width 86 height 18
click at [954, 279] on button at bounding box center [954, 284] width 51 height 11
click at [886, 353] on div "Create a comprehensive, well-formatted technical report based on the analyzed G…" at bounding box center [844, 367] width 86 height 28
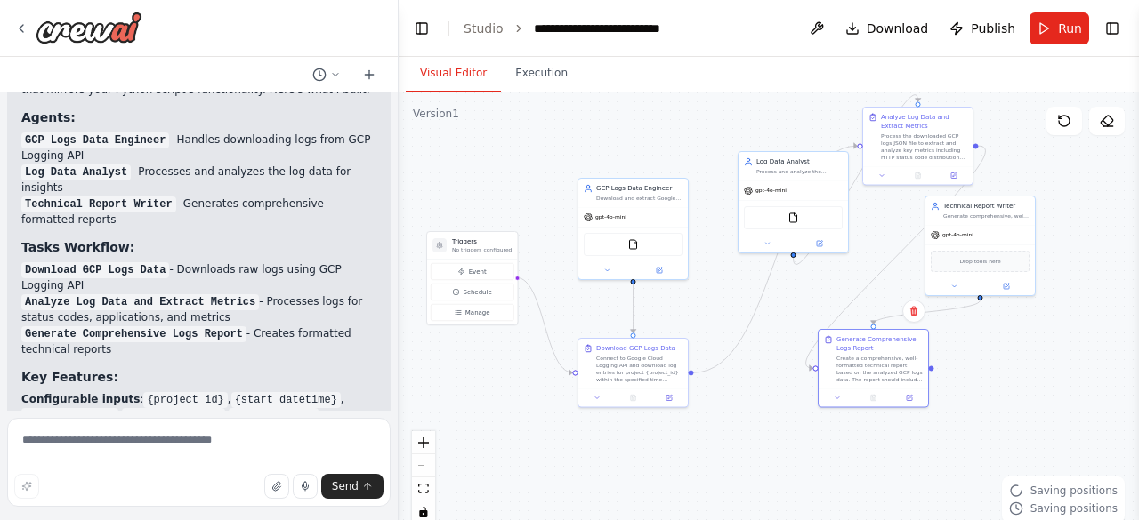
drag, startPoint x: 923, startPoint y: 353, endPoint x: 963, endPoint y: 357, distance: 39.3
click at [942, 353] on div ".deletable-edge-delete-btn { width: 20px; height: 20px; border: 0px solid #ffff…" at bounding box center [769, 315] width 740 height 445
click at [949, 353] on div ".deletable-edge-delete-btn { width: 20px; height: 20px; border: 0px solid #ffff…" at bounding box center [769, 315] width 740 height 445
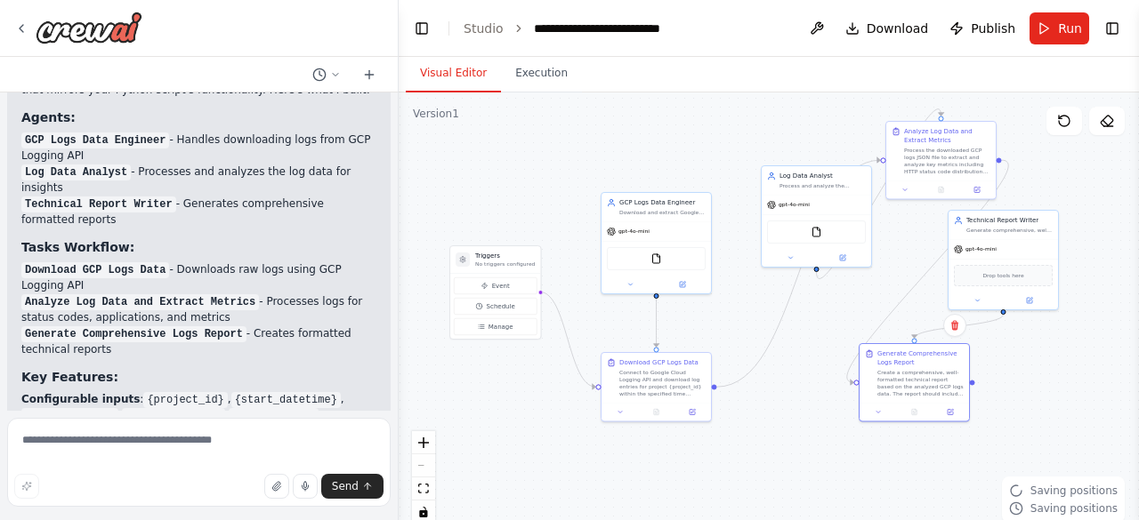
drag, startPoint x: 963, startPoint y: 357, endPoint x: 973, endPoint y: 367, distance: 15.1
click at [973, 367] on div ".deletable-edge-delete-btn { width: 20px; height: 20px; border: 0px solid #ffff…" at bounding box center [769, 315] width 740 height 445
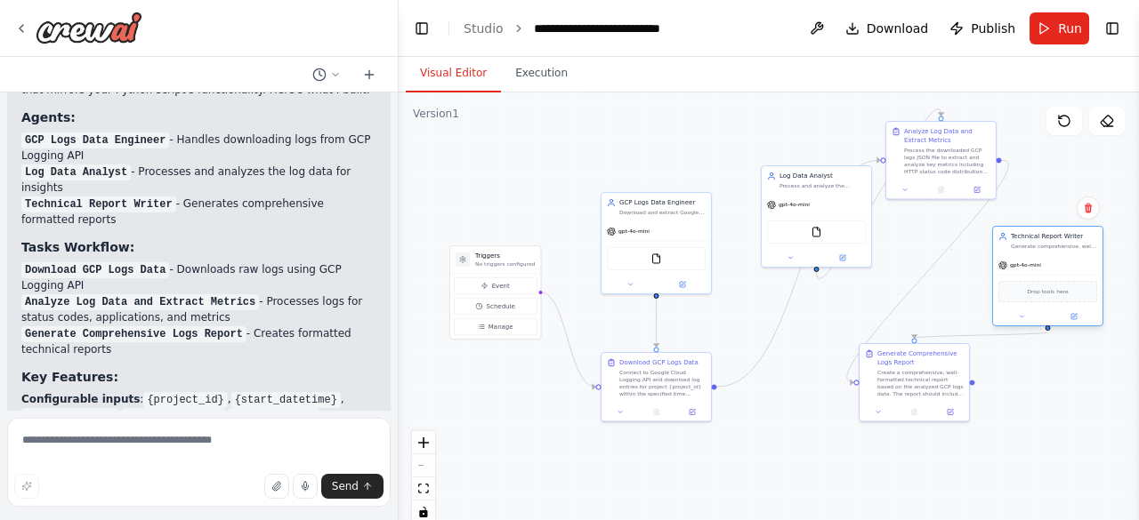
drag, startPoint x: 1030, startPoint y: 229, endPoint x: 1077, endPoint y: 245, distance: 49.8
click at [1077, 245] on div "Generate comprehensive, well-formatted technical reports from analyzed log data…" at bounding box center [1054, 246] width 86 height 7
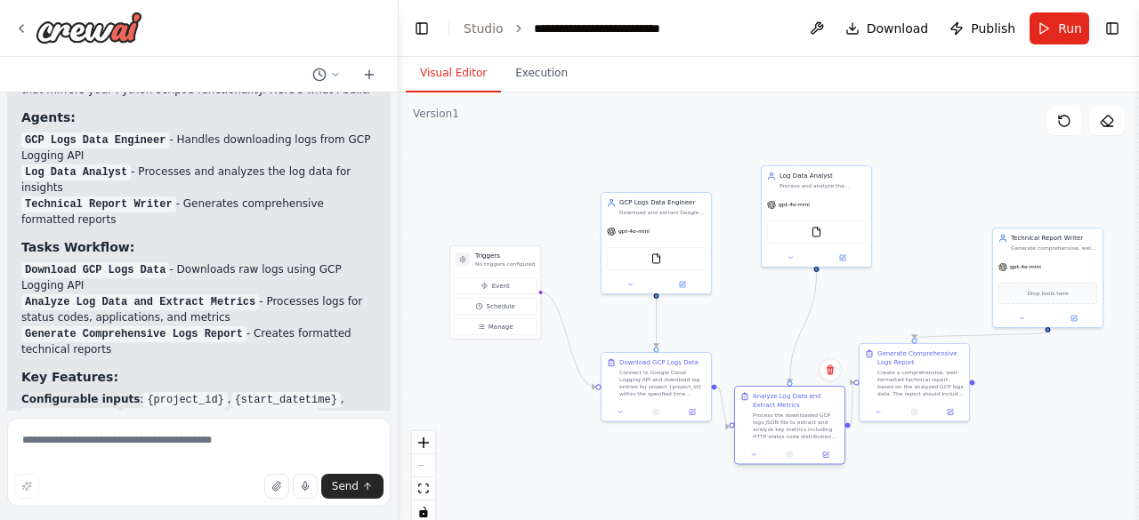
drag, startPoint x: 938, startPoint y: 143, endPoint x: 786, endPoint y: 408, distance: 305.2
click at [786, 408] on div "Analyze Log Data and Extract Metrics Process the downloaded GCP logs JSON file …" at bounding box center [796, 416] width 86 height 48
drag, startPoint x: 1028, startPoint y: 239, endPoint x: 916, endPoint y: 151, distance: 142.6
click at [916, 151] on div "Technical Report Writer" at bounding box center [947, 147] width 86 height 9
click at [200, 442] on textarea at bounding box center [198, 462] width 383 height 89
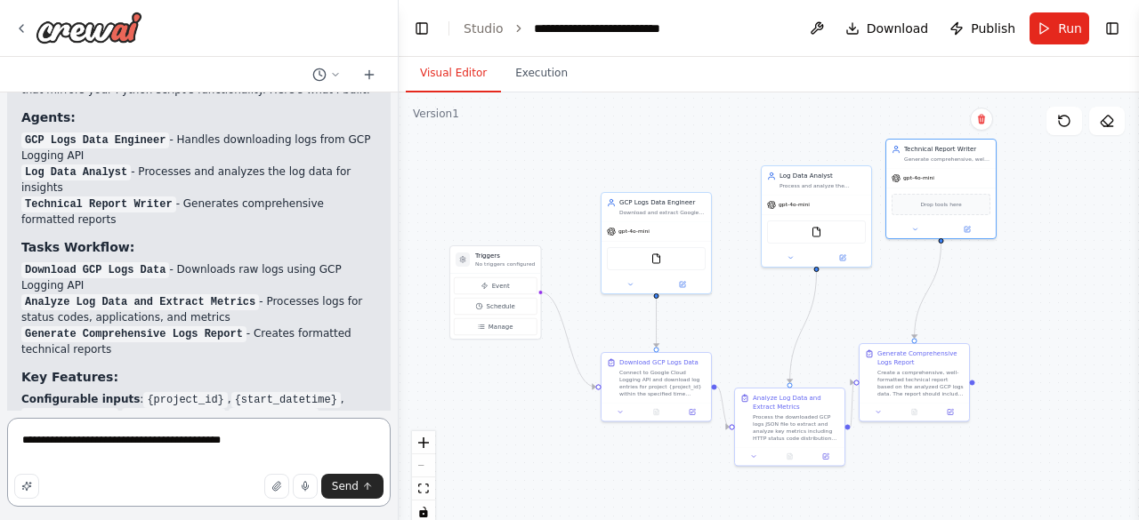
type textarea "**********"
drag, startPoint x: 313, startPoint y: 439, endPoint x: 0, endPoint y: 439, distance: 313.2
click at [0, 439] on div "from [DOMAIN_NAME] import logging_v2 import json, os from datetime import datet…" at bounding box center [199, 260] width 399 height 520
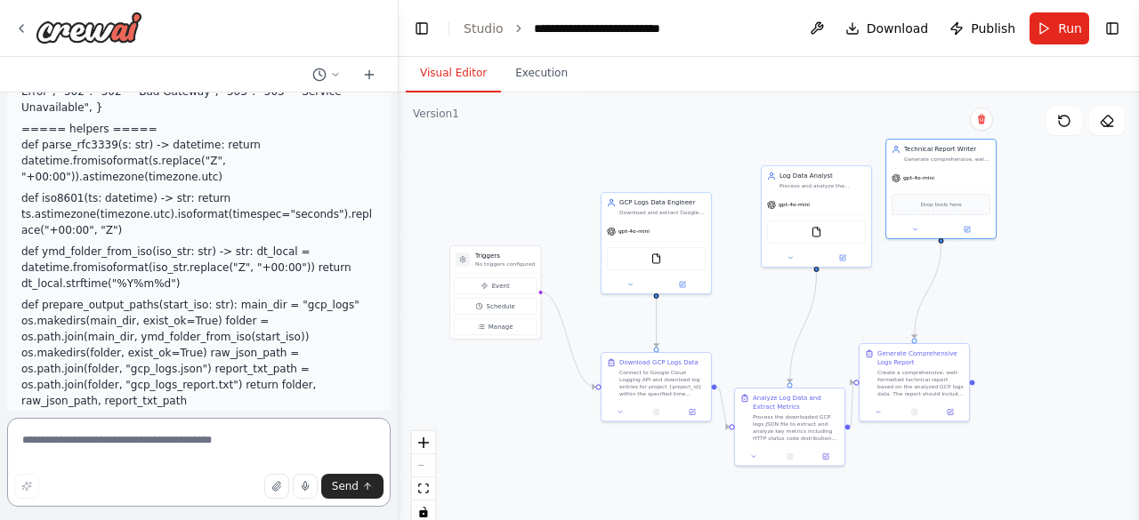
scroll to position [60, 0]
